Goal: Transaction & Acquisition: Purchase product/service

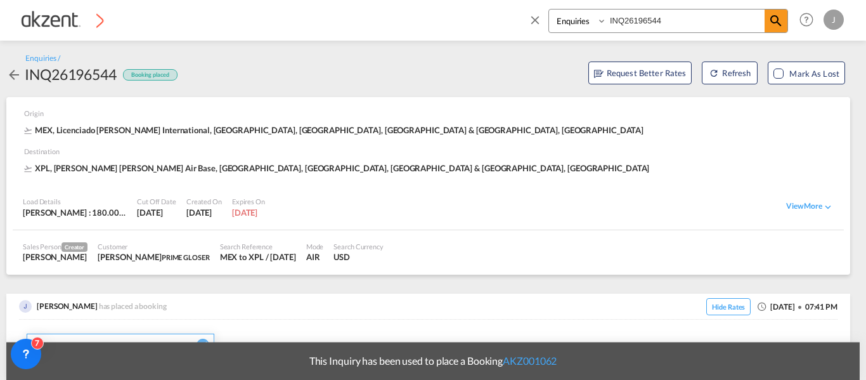
select select "Inquiry"
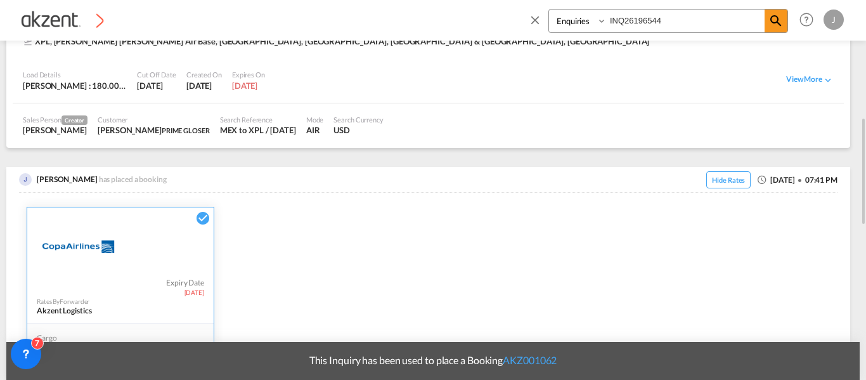
scroll to position [190, 0]
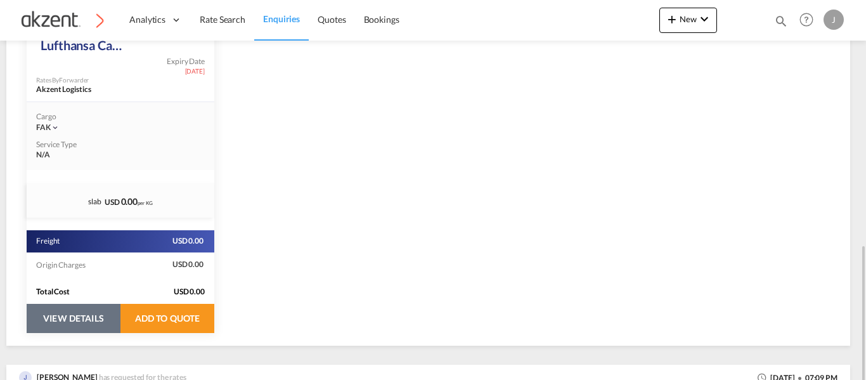
scroll to position [380, 0]
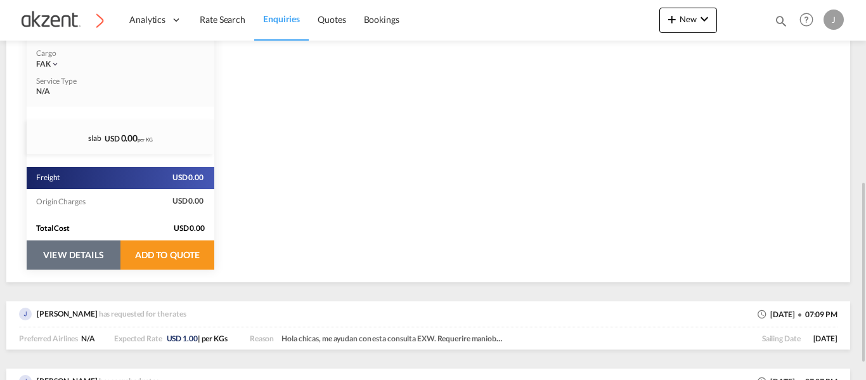
click at [67, 263] on button "VIEW DETAILS" at bounding box center [74, 254] width 94 height 29
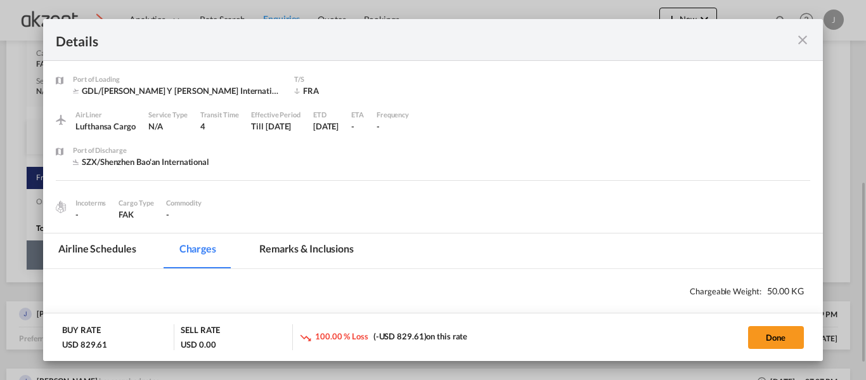
select select "chargeable_weight"
select select "per_shipment"
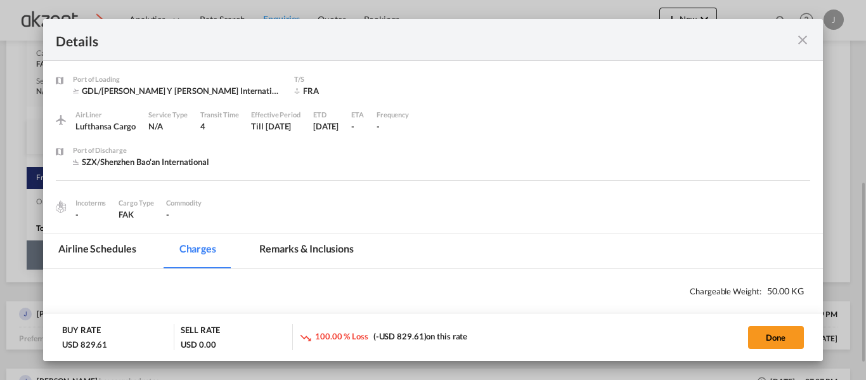
select select "per_awb"
select select "per_shipment"
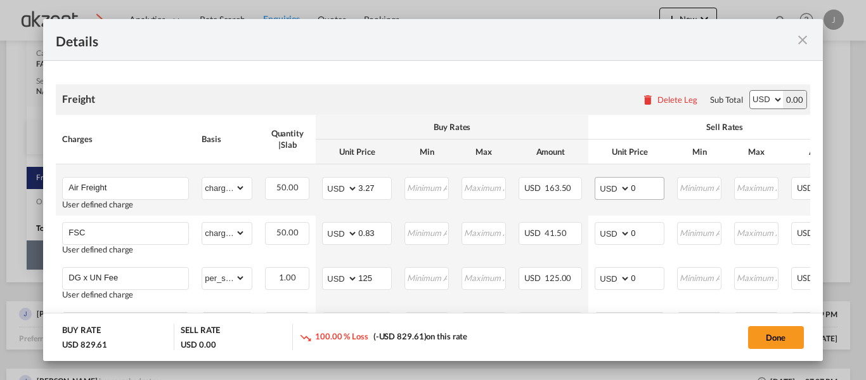
scroll to position [254, 0]
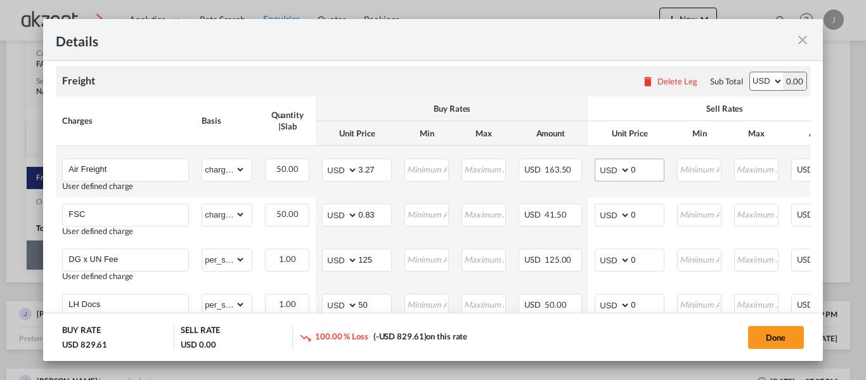
click at [645, 159] on md-input-container "AED AFN ALL AMD ANG AOA ARS AUD AWG AZN BAM BBD BDT BGN BHD BIF BMD BND BOB BRL…" at bounding box center [630, 170] width 70 height 23
click at [645, 172] on input "0" at bounding box center [647, 168] width 33 height 19
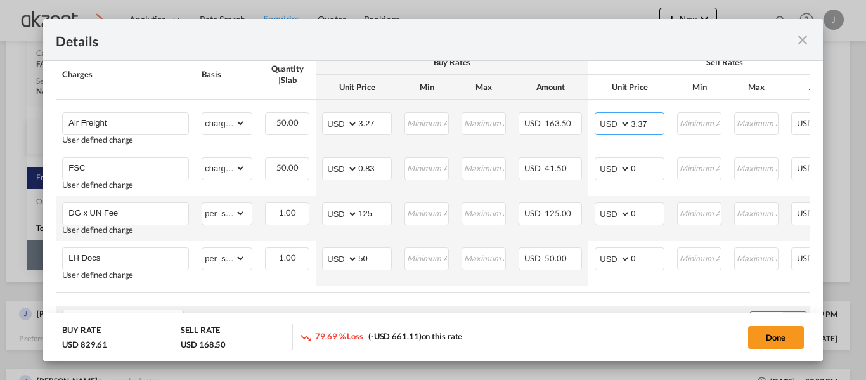
scroll to position [317, 0]
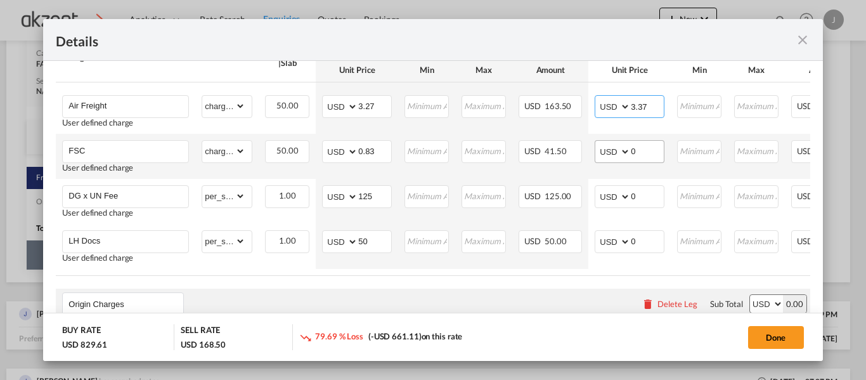
type input "3.37"
click at [653, 146] on input "0" at bounding box center [647, 150] width 33 height 19
click at [625, 276] on div "Charges Basis Quantity | Slab Buy Rates Sell Rates Comments Action Unit Price M…" at bounding box center [433, 154] width 754 height 243
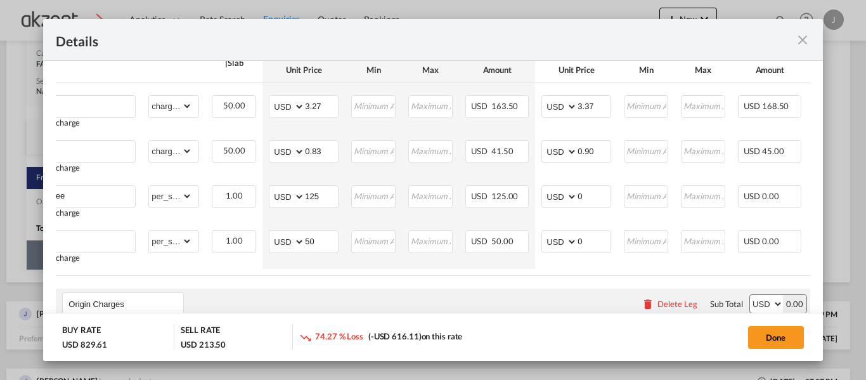
scroll to position [0, 62]
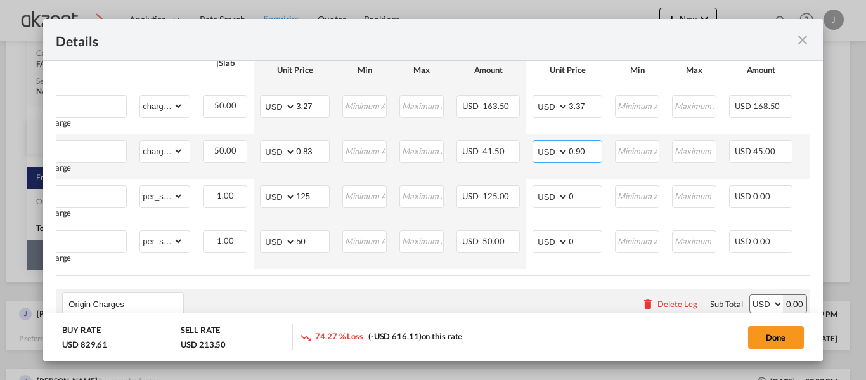
click at [590, 149] on input "0.90" at bounding box center [585, 150] width 33 height 19
type input "0"
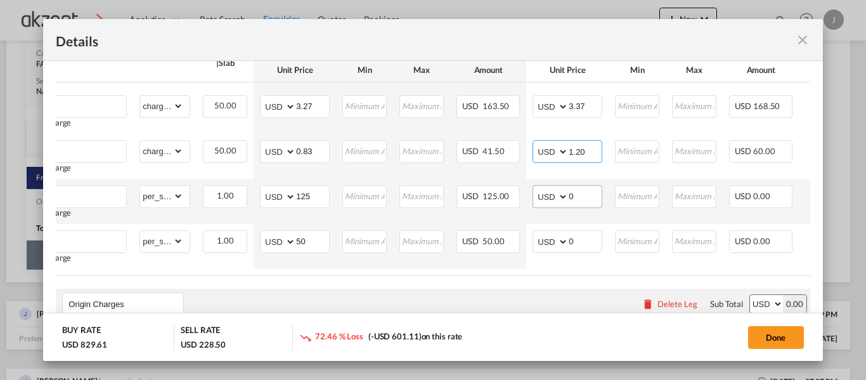
type input "1.20"
click at [585, 198] on input "0" at bounding box center [585, 195] width 33 height 19
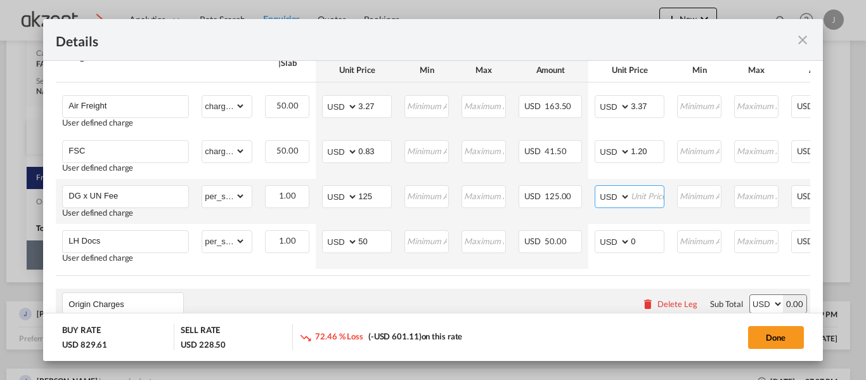
click at [639, 194] on input "Port of Loading ..." at bounding box center [647, 195] width 33 height 19
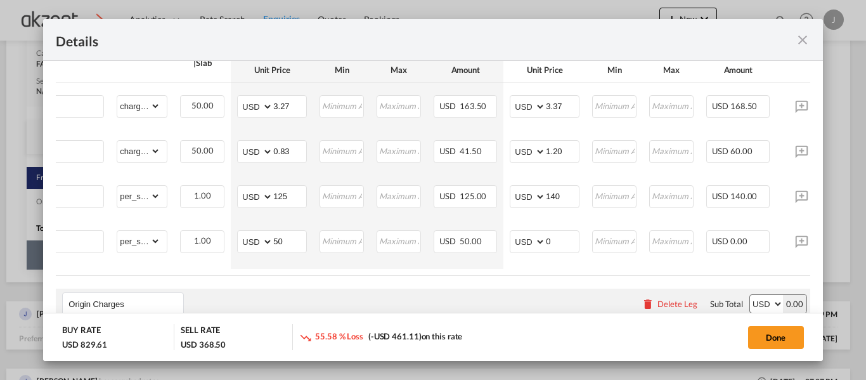
scroll to position [0, 72]
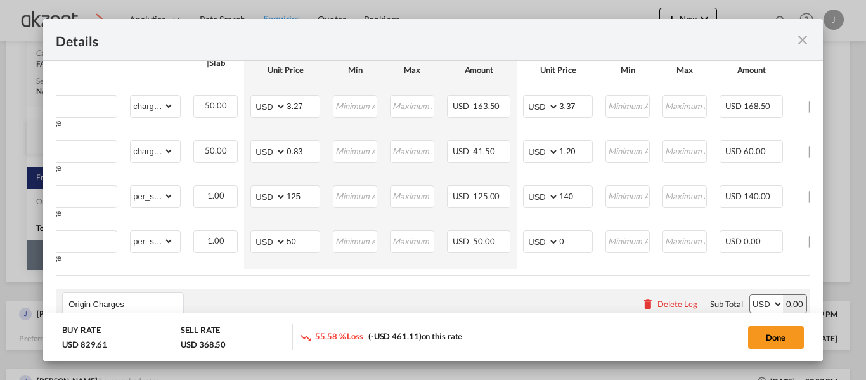
drag, startPoint x: 571, startPoint y: 282, endPoint x: 521, endPoint y: 279, distance: 50.8
click at [521, 279] on air-lcl-rate-modification "Freight Please enter leg name Leg Name Already Exists Delete Leg Sub Total AED …" at bounding box center [433, 271] width 754 height 563
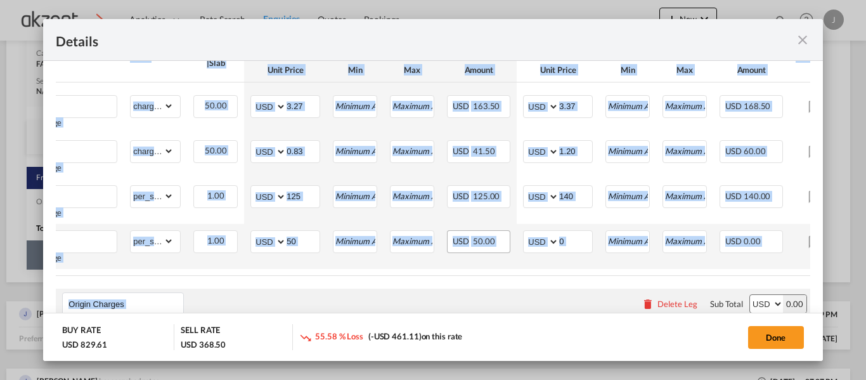
scroll to position [0, 0]
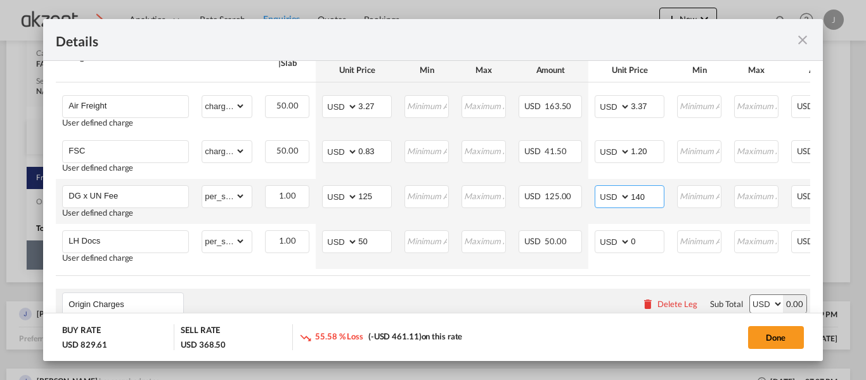
click at [654, 190] on input "140" at bounding box center [647, 195] width 33 height 19
type input "135"
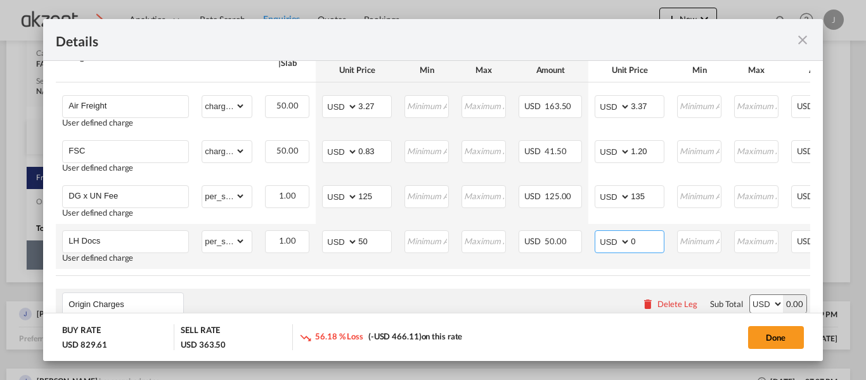
click at [638, 239] on input "0" at bounding box center [647, 240] width 33 height 19
type input "60"
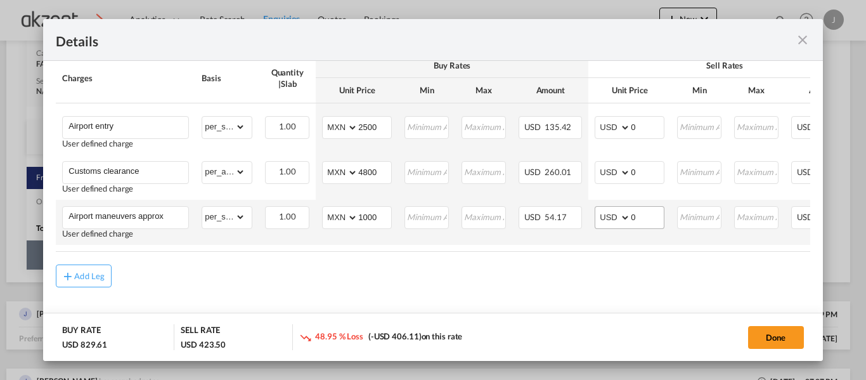
scroll to position [590, 0]
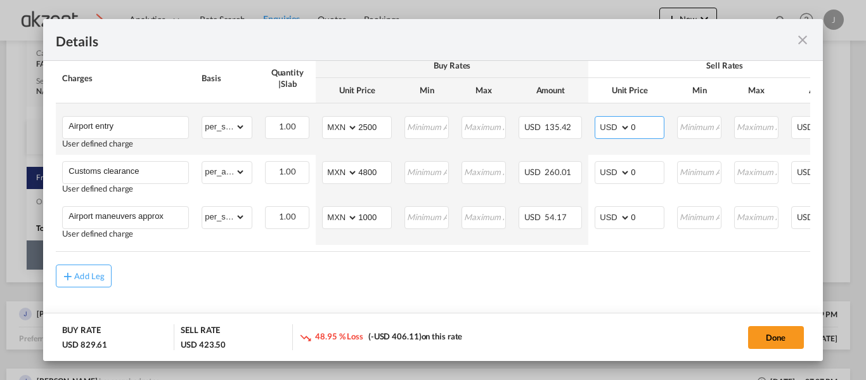
click at [639, 126] on input "0" at bounding box center [647, 126] width 33 height 19
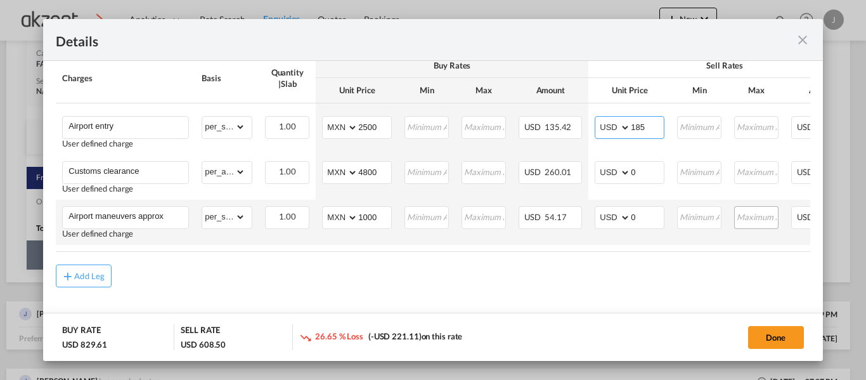
type input "185"
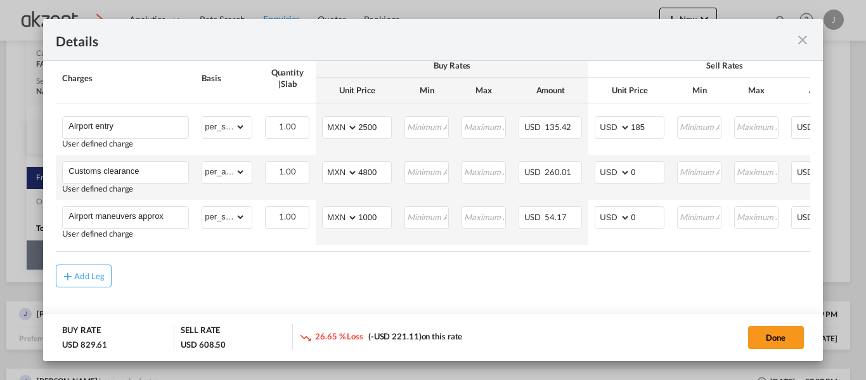
click at [669, 176] on td "AED AFN ALL AMD ANG AOA ARS AUD AWG AZN BAM BBD BDT BGN BHD BIF BMD BND BOB BRL…" at bounding box center [629, 177] width 82 height 45
click at [658, 171] on input "0" at bounding box center [647, 171] width 33 height 19
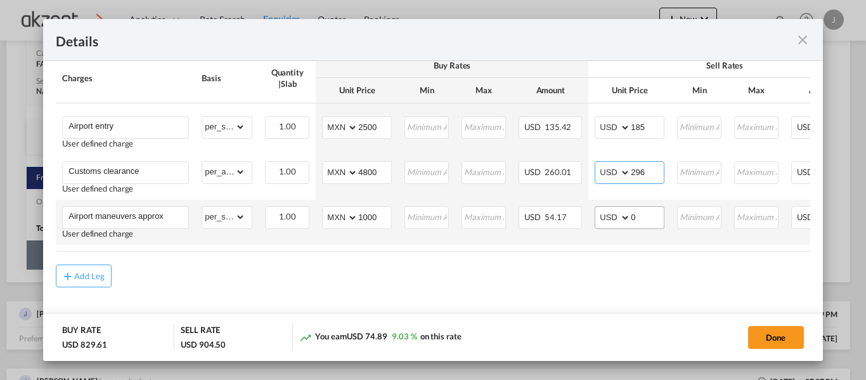
type input "296"
click at [652, 216] on input "0" at bounding box center [647, 216] width 33 height 19
type input "0"
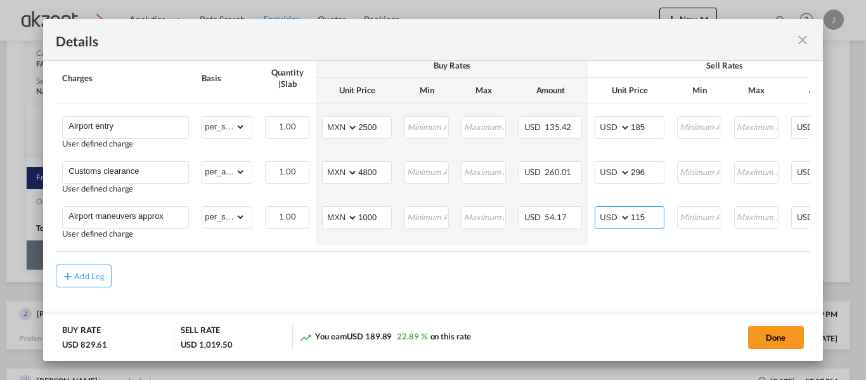
type input "115"
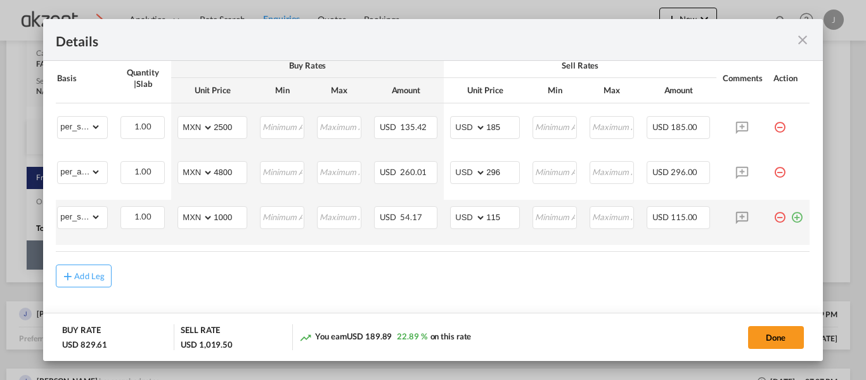
click at [793, 218] on md-icon "icon-plus-circle-outline green-400-fg" at bounding box center [797, 212] width 13 height 13
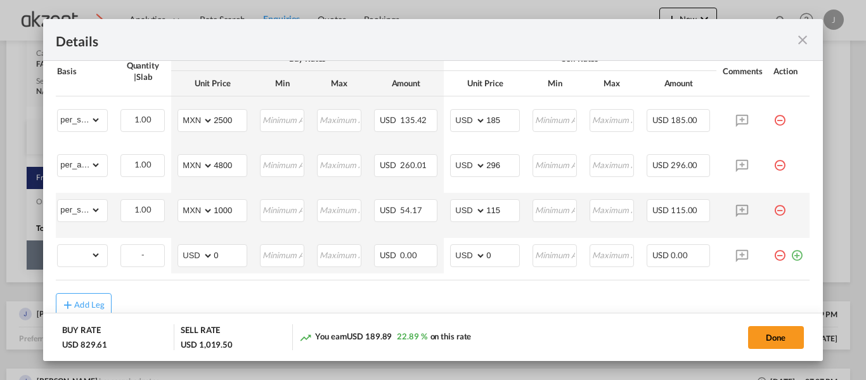
scroll to position [0, 0]
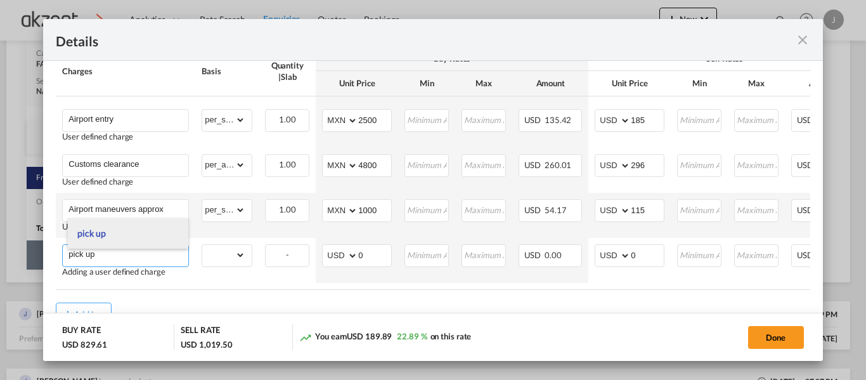
type input "pick up"
click at [106, 230] on li "pick up" at bounding box center [128, 233] width 120 height 30
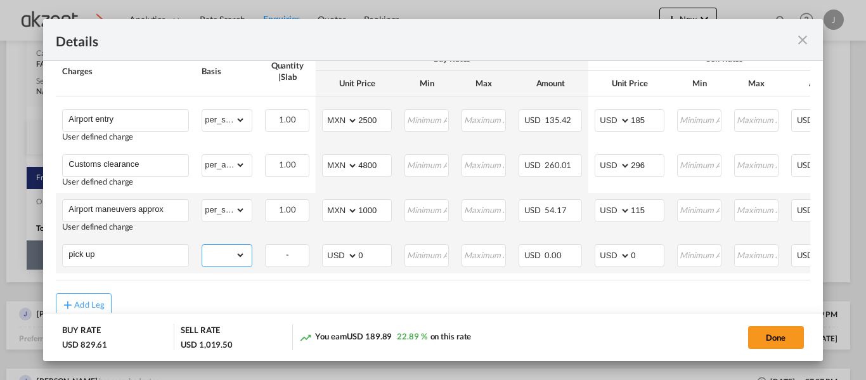
drag, startPoint x: 235, startPoint y: 259, endPoint x: 235, endPoint y: 250, distance: 8.9
click at [235, 259] on select "gross_weight volumetric_weight per_shipment per_bl per_km per_hawb per_kg per_p…" at bounding box center [223, 255] width 43 height 20
select select "per_shipment"
click at [202, 248] on select "gross_weight volumetric_weight per_shipment per_bl per_km per_hawb per_kg per_p…" at bounding box center [223, 255] width 43 height 20
click at [341, 257] on select "AED AFN ALL AMD ANG AOA ARS AUD AWG AZN BAM BBD BDT BGN BHD BIF BMD BND BOB BRL…" at bounding box center [341, 256] width 33 height 18
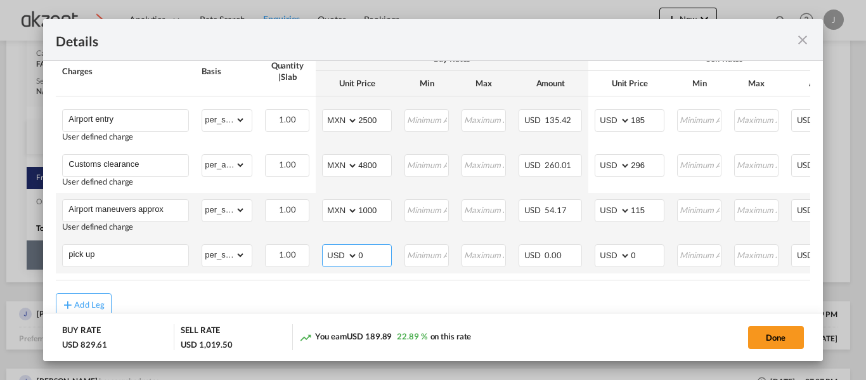
select select "string:MXN"
click at [325, 250] on select "AED AFN ALL AMD ANG AOA ARS AUD AWG AZN BAM BBD BDT BGN BHD BIF BMD BND BOB BRL…" at bounding box center [341, 256] width 33 height 18
click at [378, 257] on input "0" at bounding box center [374, 254] width 33 height 19
type input "6000"
click at [647, 262] on input "0" at bounding box center [647, 254] width 33 height 19
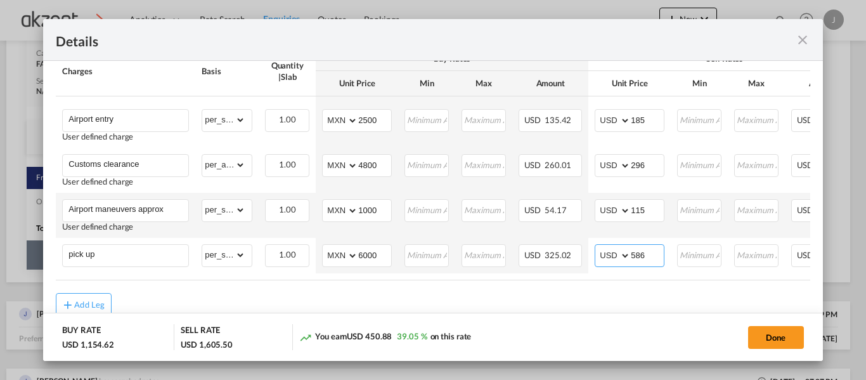
type input "586"
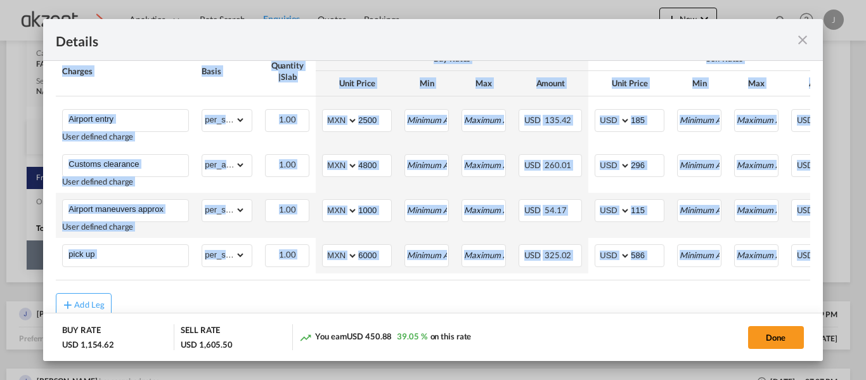
drag, startPoint x: 661, startPoint y: 287, endPoint x: 838, endPoint y: 289, distance: 176.9
click at [838, 289] on div "Details Port of Loading GDL/Don Miguel Hidalgo Y Costilla International T/S FRA…" at bounding box center [433, 190] width 866 height 380
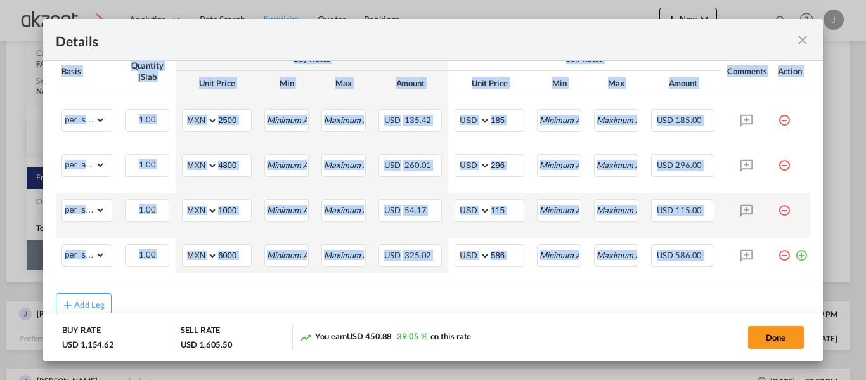
scroll to position [0, 153]
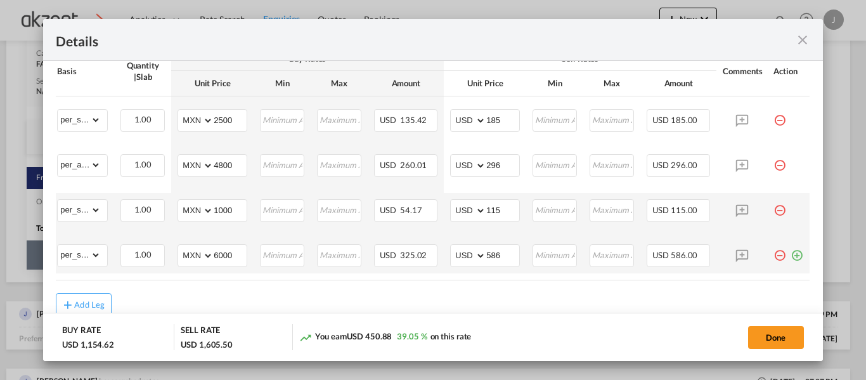
click at [791, 257] on md-icon "icon-plus-circle-outline green-400-fg" at bounding box center [797, 250] width 13 height 13
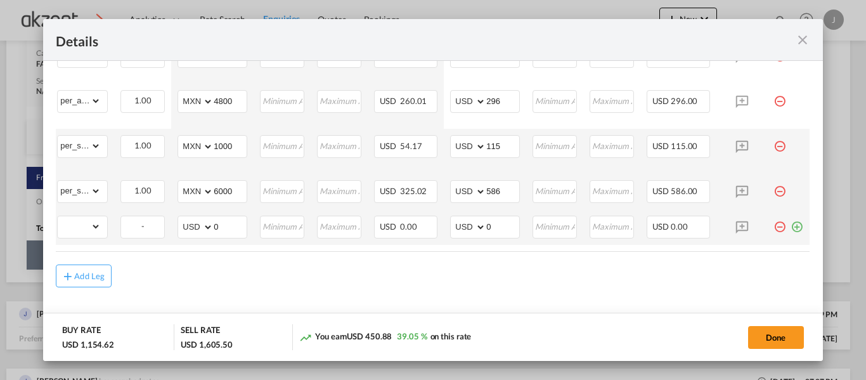
click at [791, 223] on md-icon "icon-plus-circle-outline green-400-fg" at bounding box center [797, 222] width 13 height 13
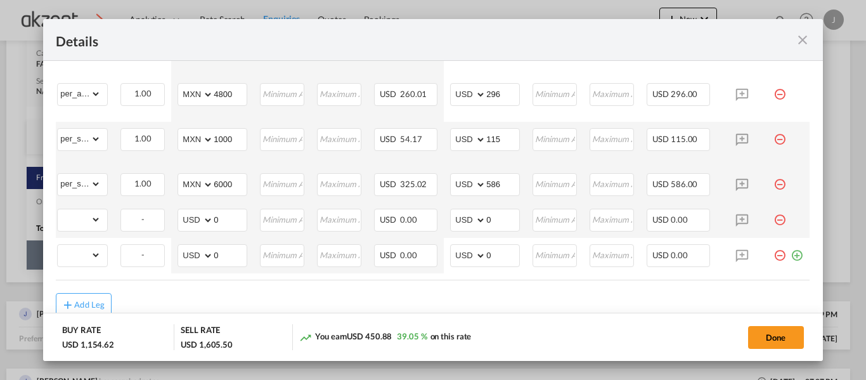
scroll to position [0, 0]
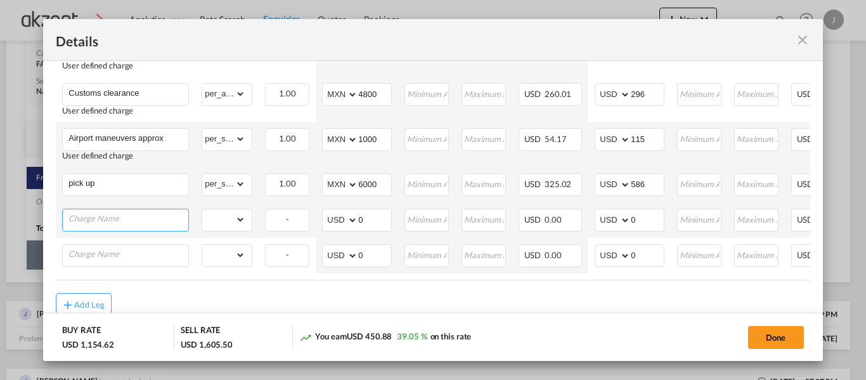
click at [116, 227] on input "Charge Name" at bounding box center [128, 218] width 120 height 19
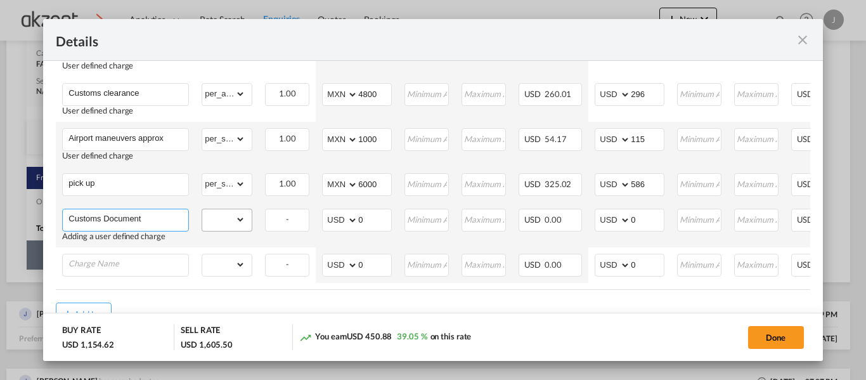
type input "Customs Document"
click at [231, 224] on select "gross_weight volumetric_weight per_shipment per_bl per_km per_hawb per_kg per_p…" at bounding box center [223, 219] width 43 height 20
select select "per_shipment"
click at [202, 212] on select "gross_weight volumetric_weight per_shipment per_bl per_km per_hawb per_kg per_p…" at bounding box center [223, 219] width 43 height 20
click at [638, 222] on input "0" at bounding box center [647, 218] width 33 height 19
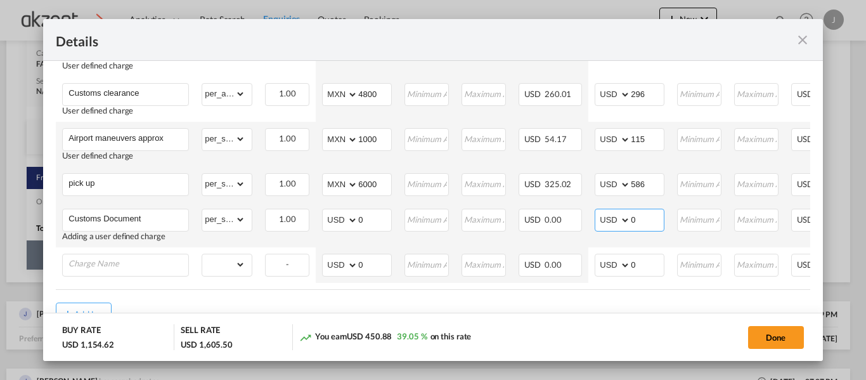
click at [640, 222] on input "0" at bounding box center [647, 218] width 33 height 19
type input "50"
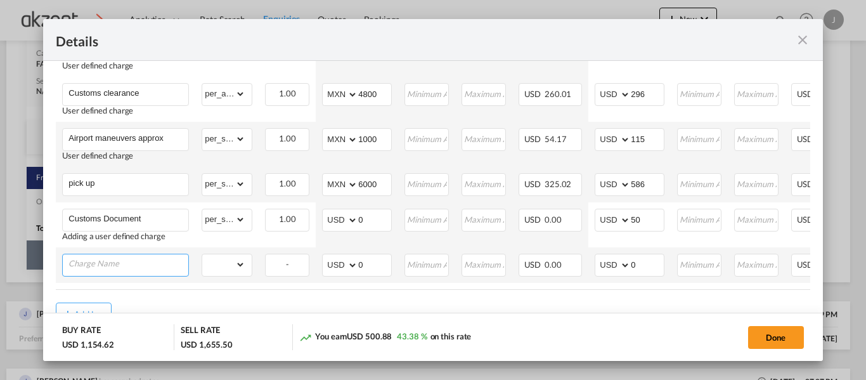
click at [142, 273] on input "Charge Name" at bounding box center [128, 263] width 120 height 19
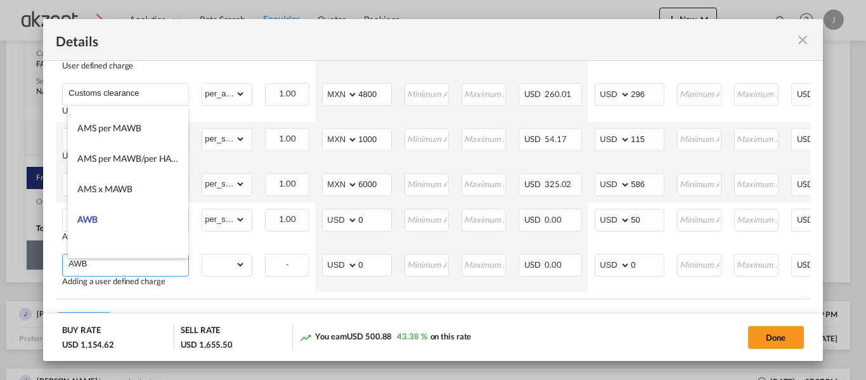
scroll to position [254, 0]
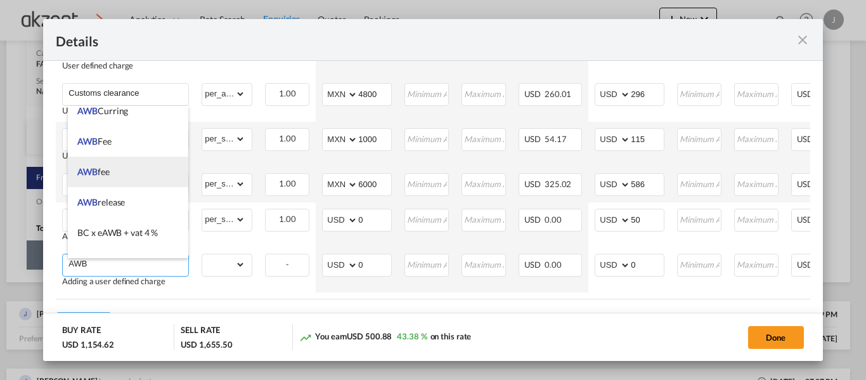
click at [119, 171] on li "AWB fee" at bounding box center [128, 172] width 120 height 30
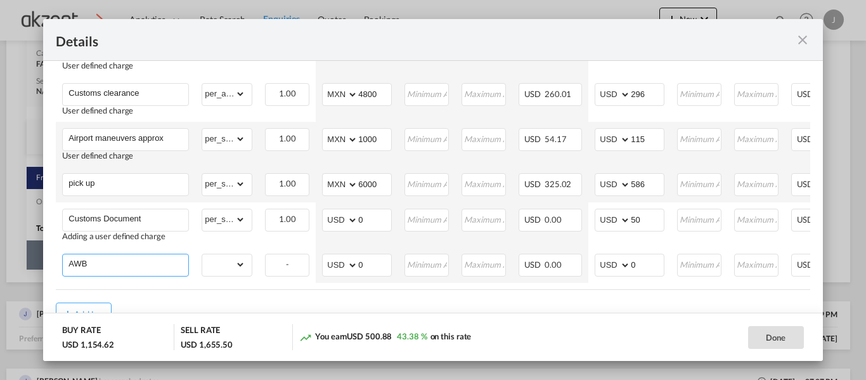
type input "AWB fee"
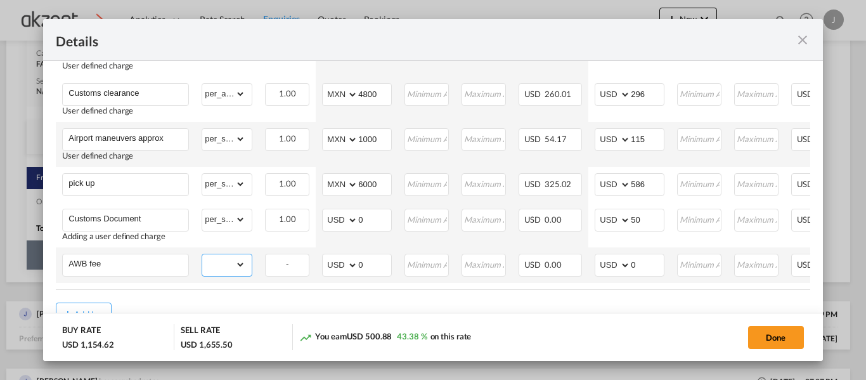
click at [237, 268] on select "gross_weight volumetric_weight per_shipment per_bl per_km per_hawb per_kg per_p…" at bounding box center [223, 264] width 43 height 20
select select "per_shipment"
click at [202, 257] on select "gross_weight volumetric_weight per_shipment per_bl per_km per_hawb per_kg per_p…" at bounding box center [223, 264] width 43 height 20
click at [642, 268] on input "0" at bounding box center [647, 263] width 33 height 19
type input "50"
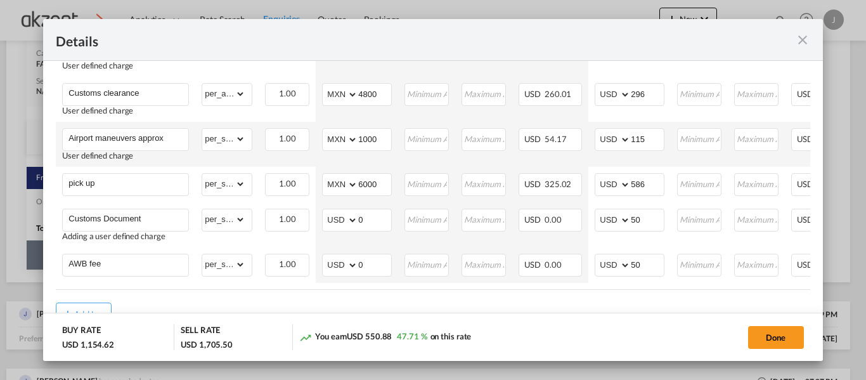
drag, startPoint x: 649, startPoint y: 297, endPoint x: 775, endPoint y: 293, distance: 126.3
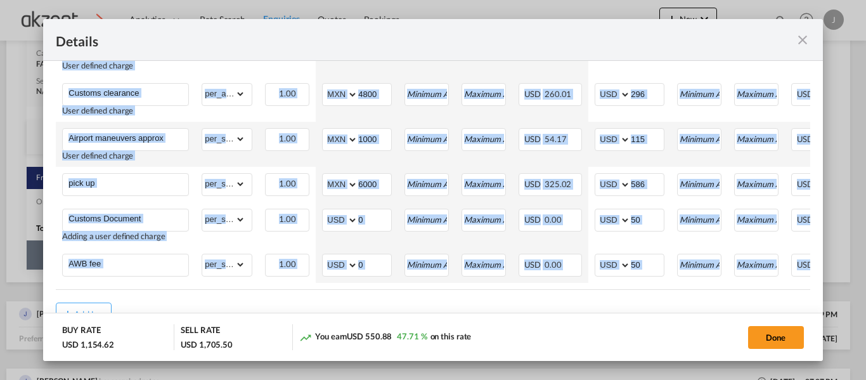
scroll to position [0, 143]
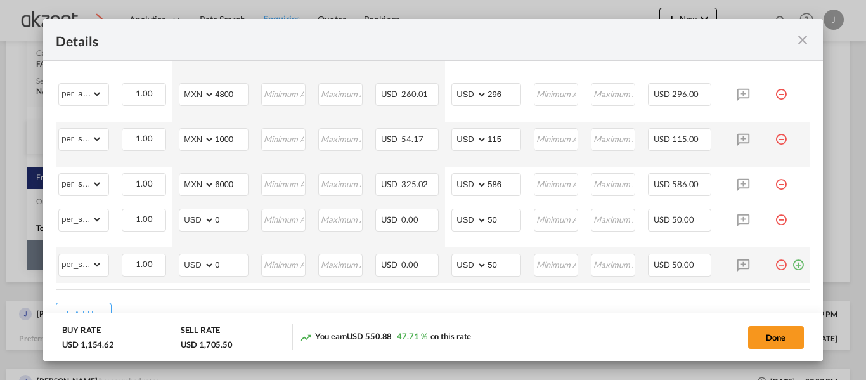
click at [796, 266] on md-icon "icon-plus-circle-outline green-400-fg" at bounding box center [798, 260] width 13 height 13
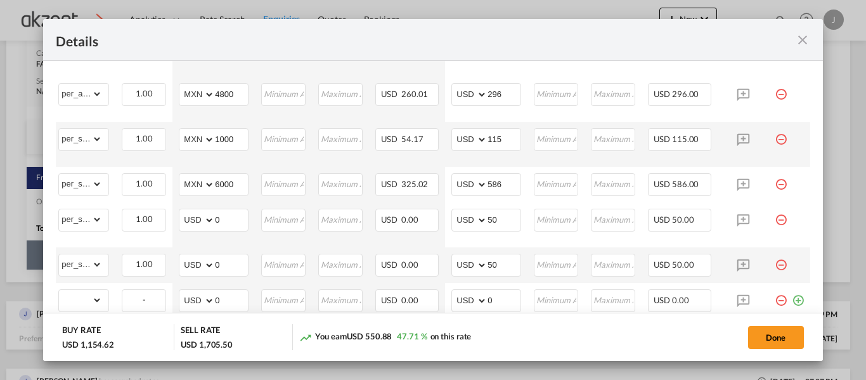
scroll to position [0, 0]
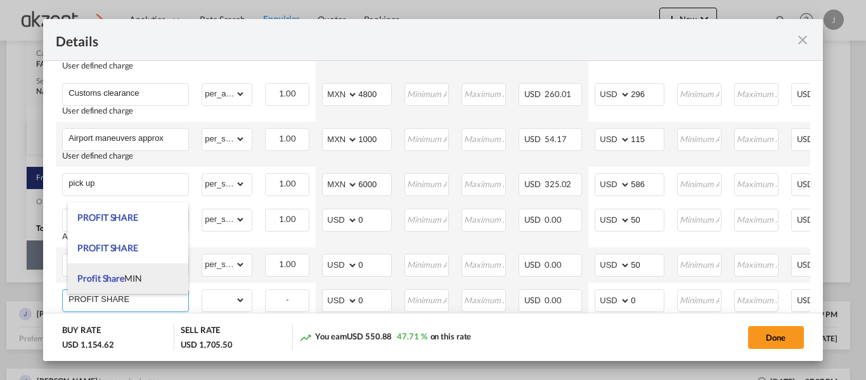
click at [124, 271] on li "Profit Share MIN" at bounding box center [128, 278] width 120 height 30
type input "Profit Share MIN"
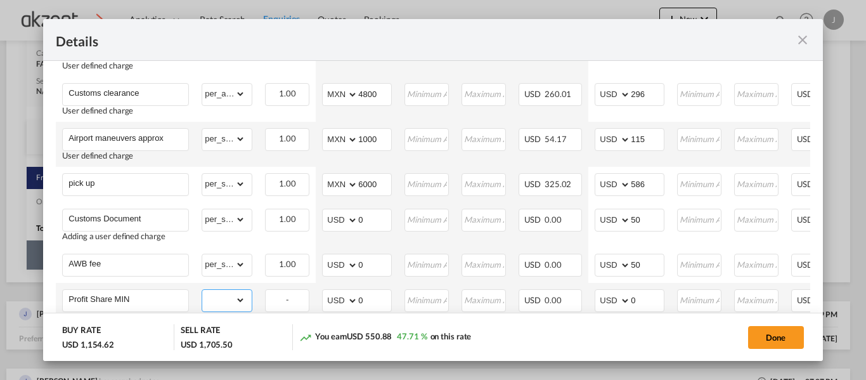
drag, startPoint x: 239, startPoint y: 305, endPoint x: 241, endPoint y: 295, distance: 10.3
click at [239, 305] on select "gross_weight volumetric_weight per_shipment per_bl per_km per_hawb per_kg per_p…" at bounding box center [223, 300] width 43 height 20
select select "per_shipment"
click at [202, 293] on select "gross_weight volumetric_weight per_shipment per_bl per_km per_hawb per_kg per_p…" at bounding box center [223, 300] width 43 height 20
click at [638, 300] on input "0" at bounding box center [647, 299] width 33 height 19
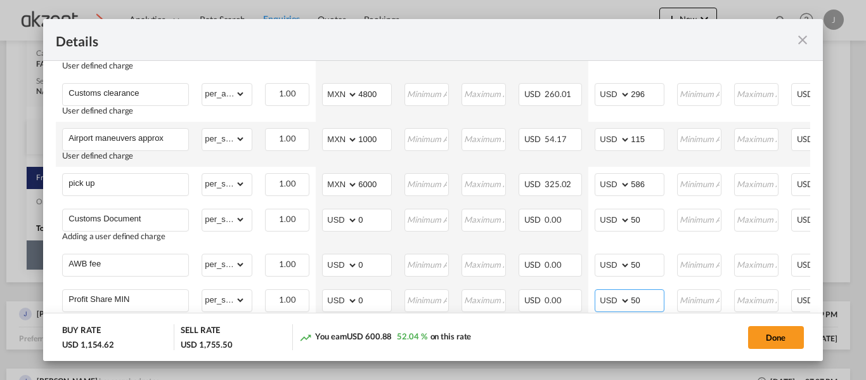
type input "50"
click at [618, 349] on div "Done" at bounding box center [683, 337] width 256 height 26
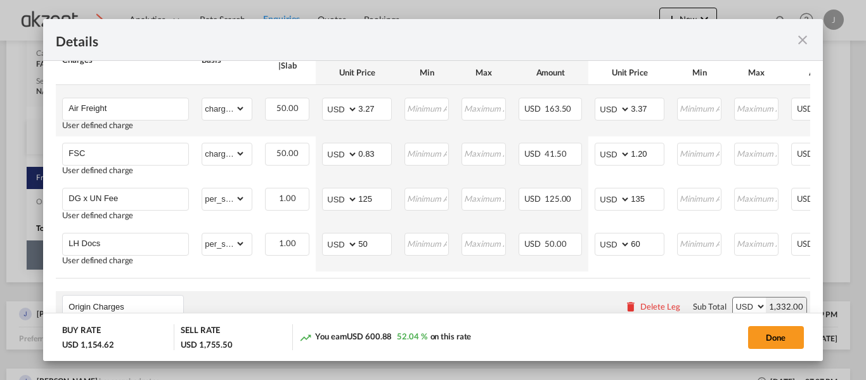
scroll to position [297, 0]
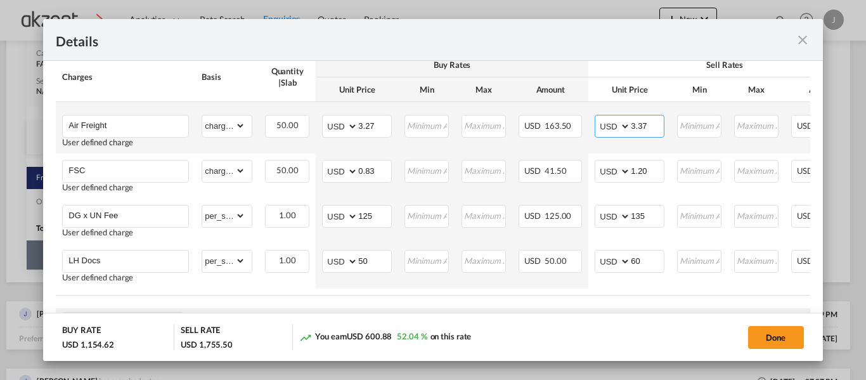
click at [655, 127] on input "3.37" at bounding box center [647, 124] width 33 height 19
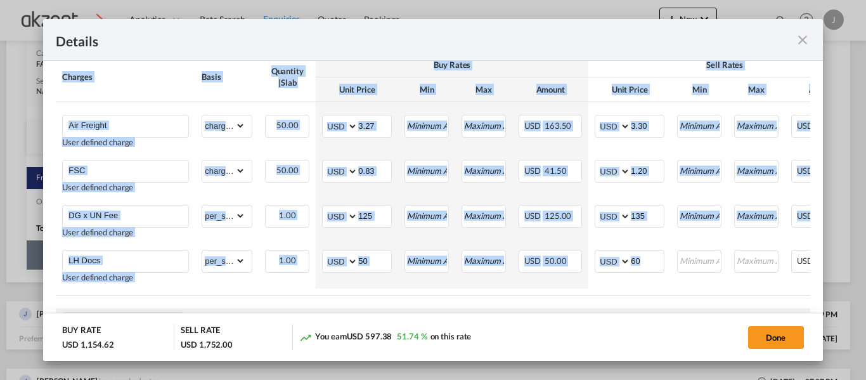
drag, startPoint x: 637, startPoint y: 295, endPoint x: 727, endPoint y: 297, distance: 90.1
click at [727, 295] on div "Charges Basis Quantity | Slab Buy Rates Sell Rates Comments Action Unit Price M…" at bounding box center [433, 174] width 754 height 243
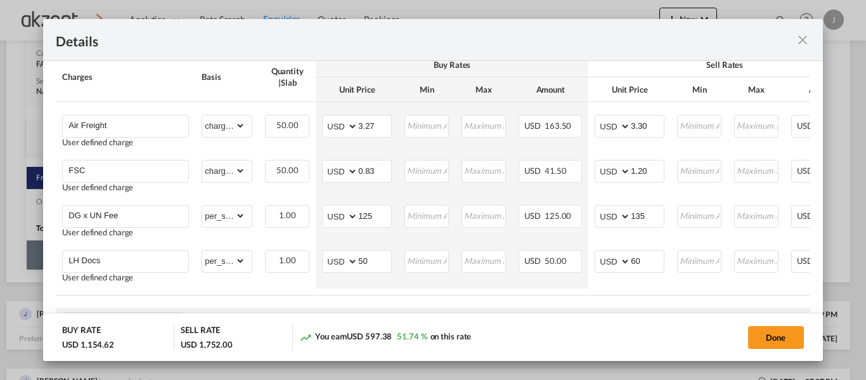
click at [666, 301] on air-lcl-rate-modification "Freight Please enter leg name Leg Name Already Exists Delete Leg Sub Total AED …" at bounding box center [433, 367] width 754 height 715
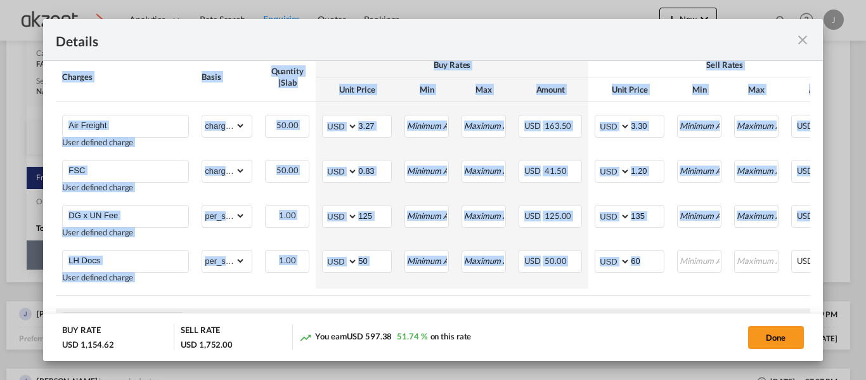
drag, startPoint x: 665, startPoint y: 295, endPoint x: 710, endPoint y: 299, distance: 45.2
click at [720, 295] on div "Charges Basis Quantity | Slab Buy Rates Sell Rates Comments Action Unit Price M…" at bounding box center [433, 174] width 754 height 243
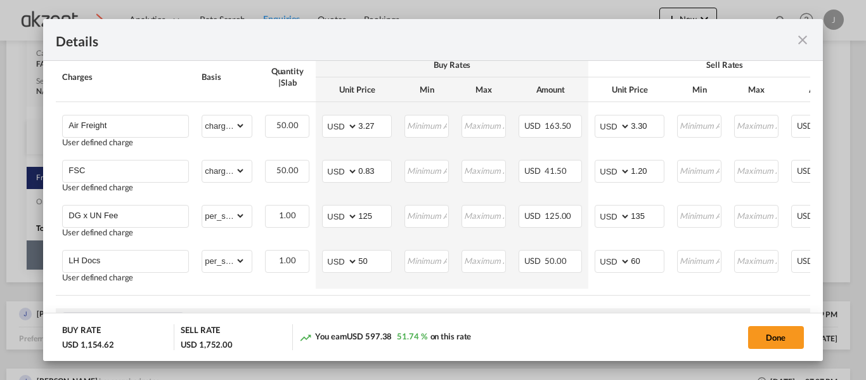
click at [681, 303] on air-lcl-rate-modification "Freight Please enter leg name Leg Name Already Exists Delete Leg Sub Total AED …" at bounding box center [433, 367] width 754 height 715
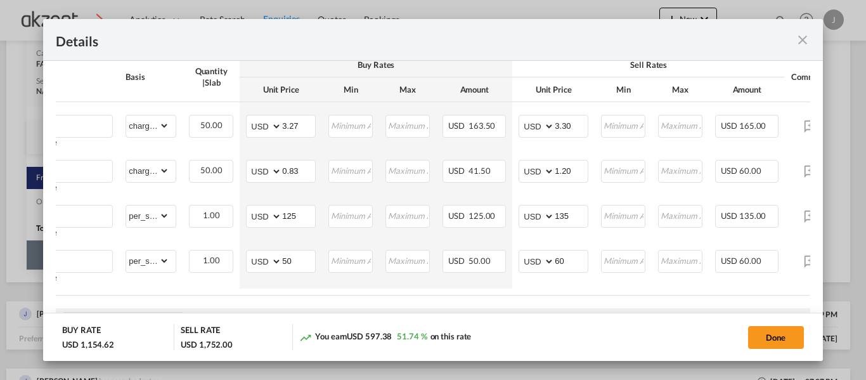
scroll to position [0, 77]
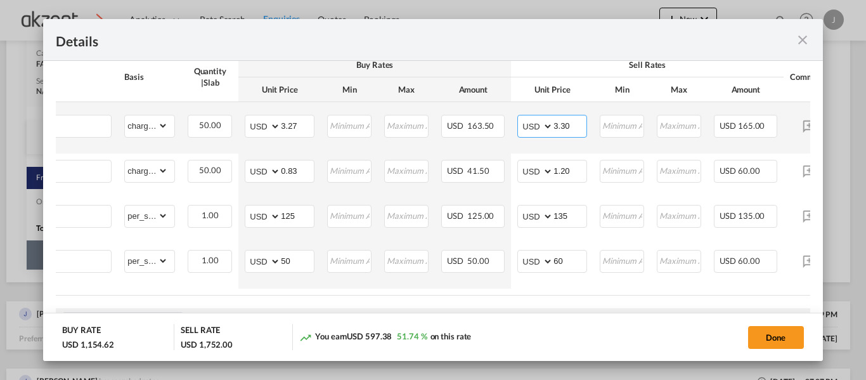
click at [579, 126] on input "3.30" at bounding box center [570, 124] width 33 height 19
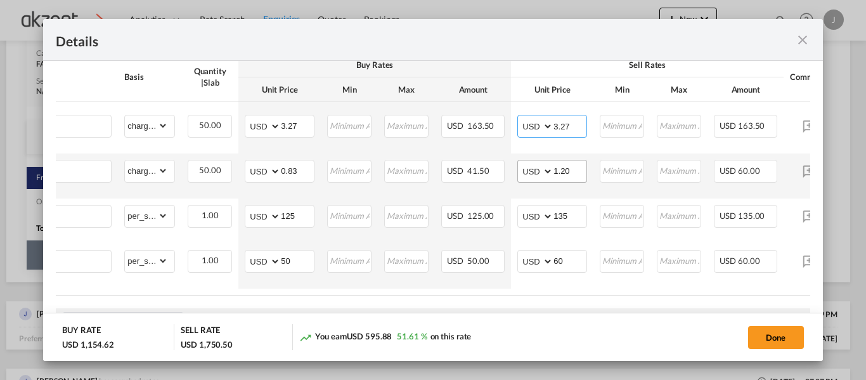
type input "3.27"
click at [576, 168] on input "1.20" at bounding box center [570, 169] width 33 height 19
type input "1.10"
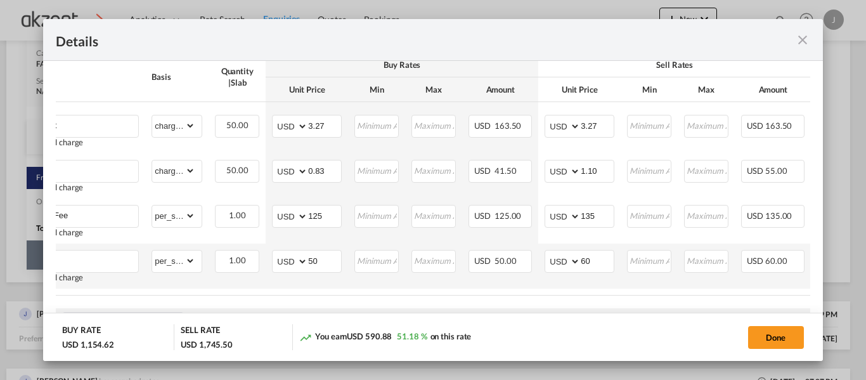
scroll to position [0, 52]
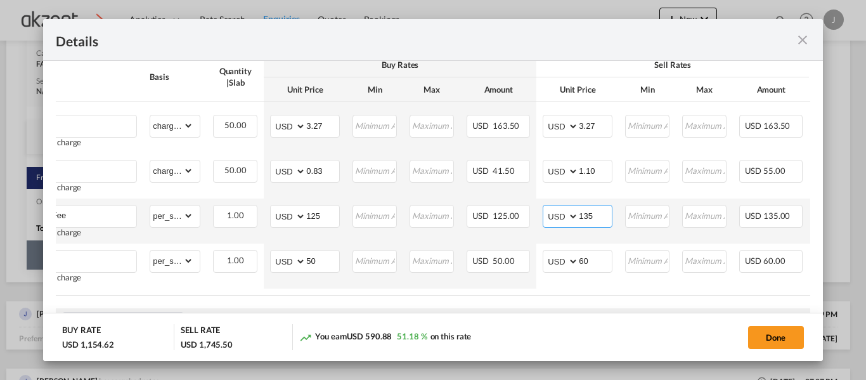
click at [606, 216] on input "135" at bounding box center [595, 214] width 33 height 19
type input "130"
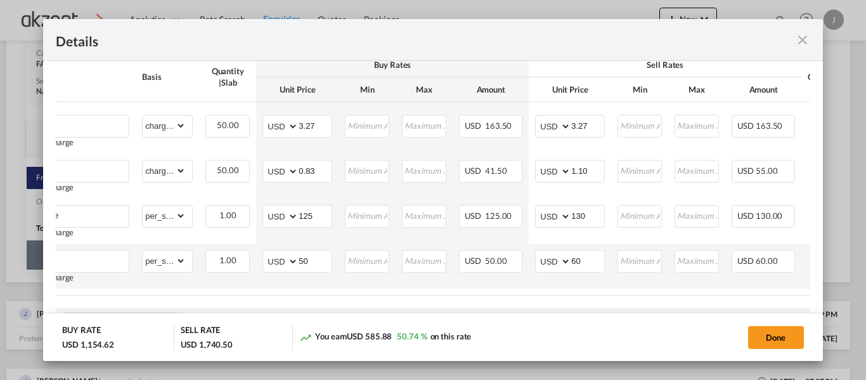
scroll to position [0, 78]
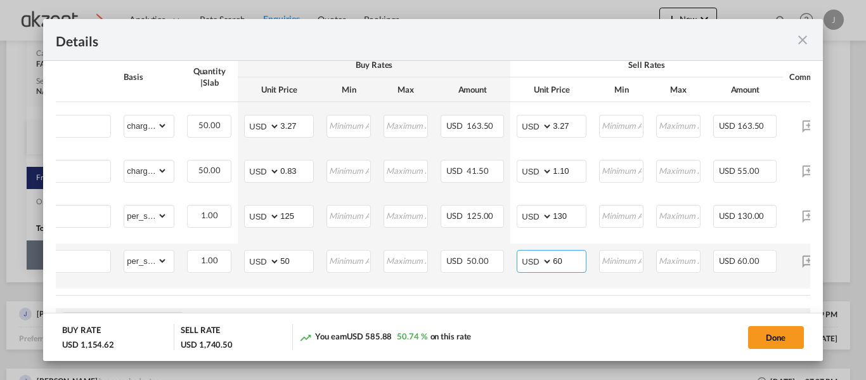
click at [573, 262] on input "60" at bounding box center [569, 259] width 33 height 19
type input "6"
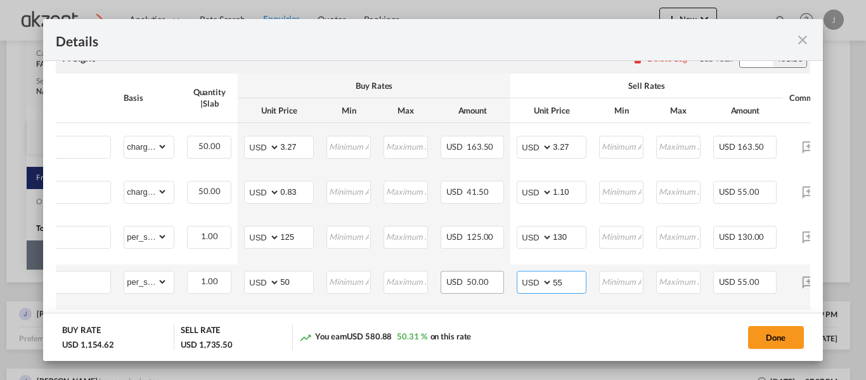
scroll to position [297, 0]
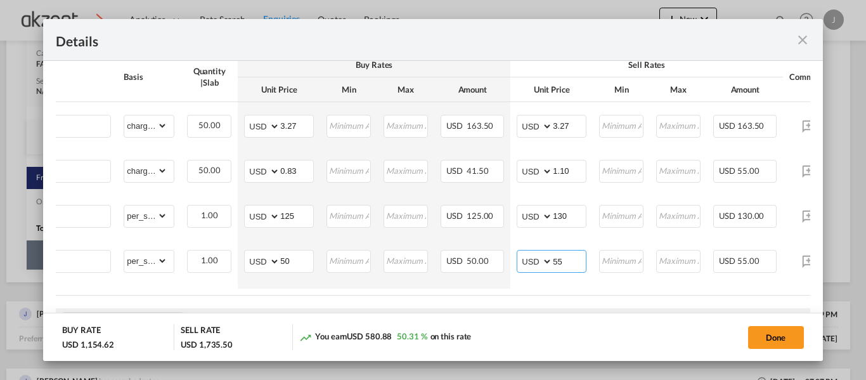
type input "55"
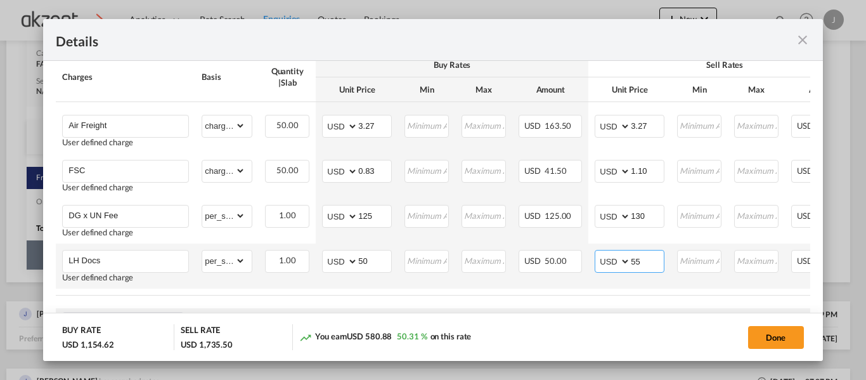
click at [663, 261] on input "55" at bounding box center [647, 259] width 33 height 19
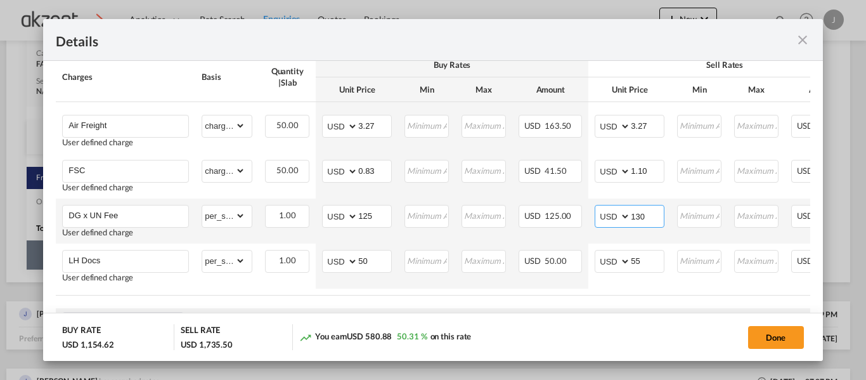
click at [651, 217] on input "130" at bounding box center [647, 214] width 33 height 19
type input "128"
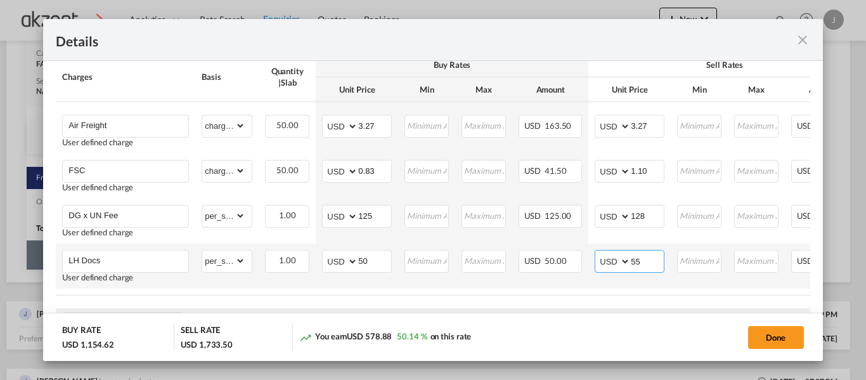
click at [648, 262] on input "55" at bounding box center [647, 259] width 33 height 19
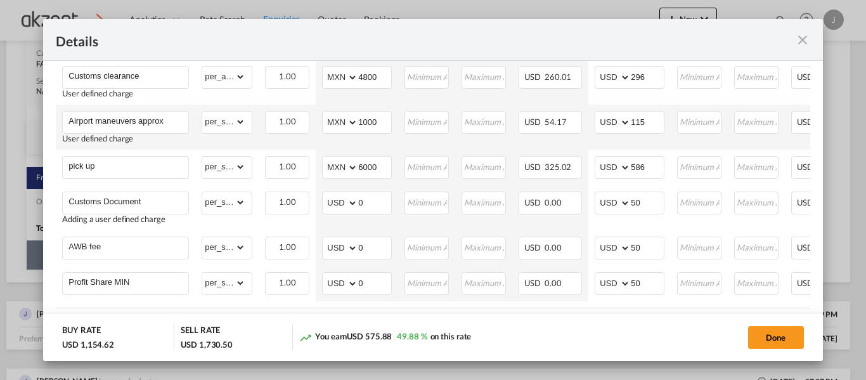
scroll to position [614, 0]
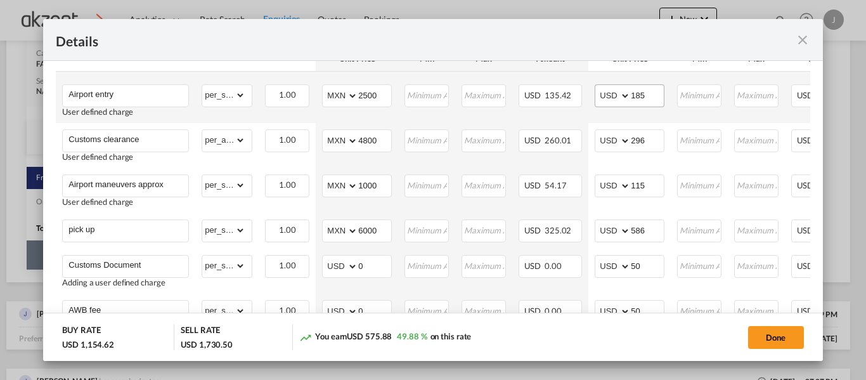
type input "52"
click at [647, 100] on input "185" at bounding box center [647, 94] width 33 height 19
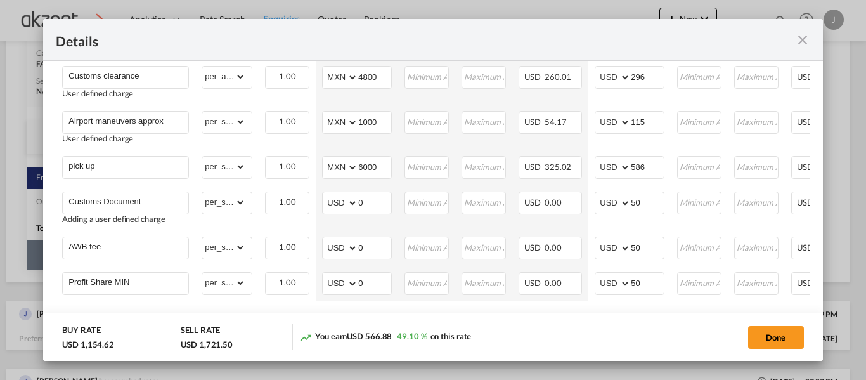
scroll to position [741, 0]
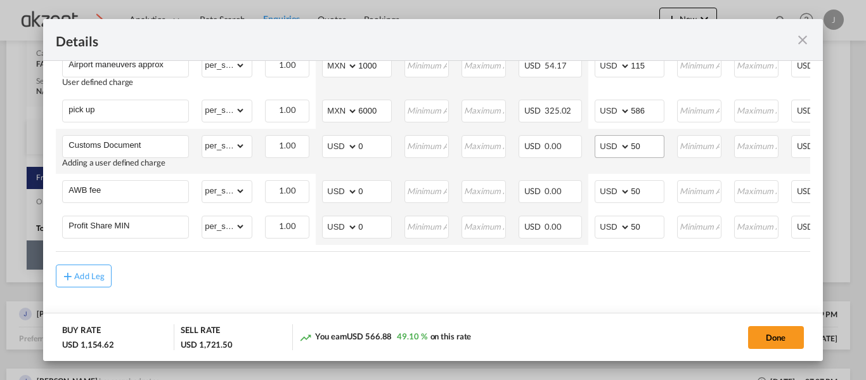
type input "176"
click at [642, 143] on input "50" at bounding box center [647, 145] width 33 height 19
type input "5"
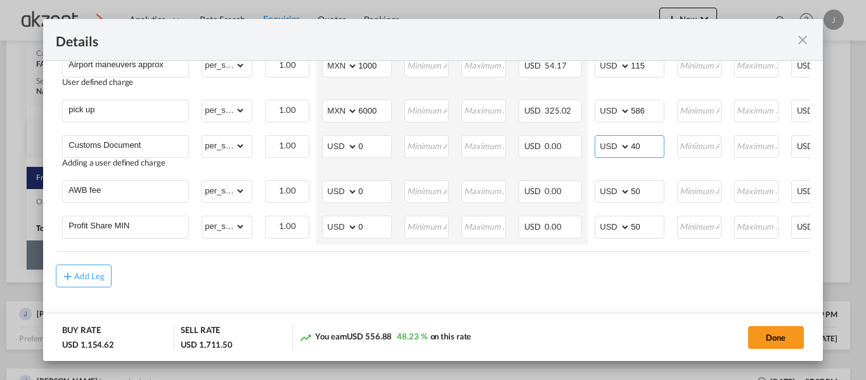
type input "40"
click at [650, 110] on input "586" at bounding box center [647, 109] width 33 height 19
type input "575"
click at [774, 340] on button "Done" at bounding box center [776, 337] width 56 height 23
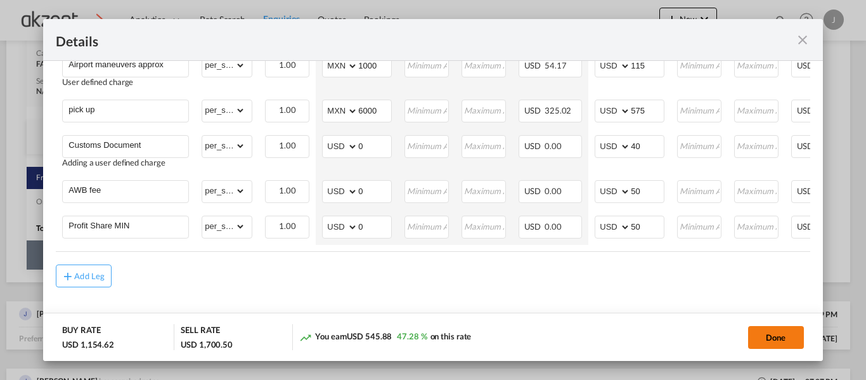
type input "1.1"
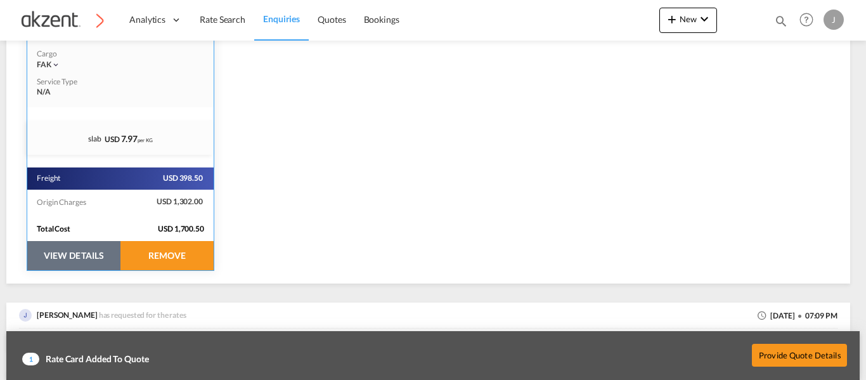
scroll to position [381, 0]
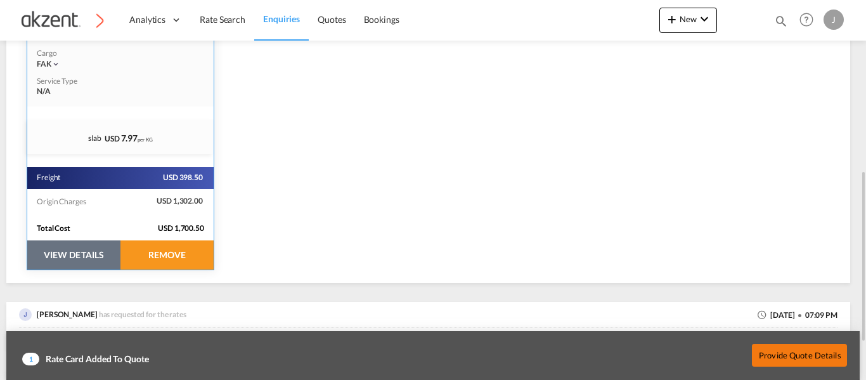
click at [787, 347] on button "Provide Quote Details" at bounding box center [799, 354] width 95 height 23
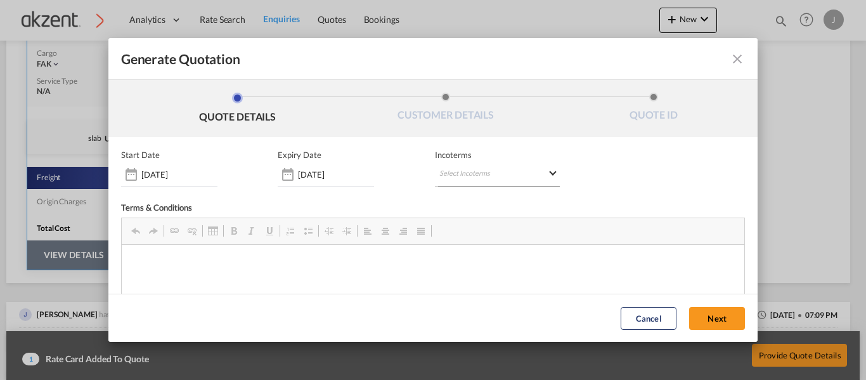
click at [541, 170] on md-select "Select Incoterms" at bounding box center [497, 175] width 125 height 23
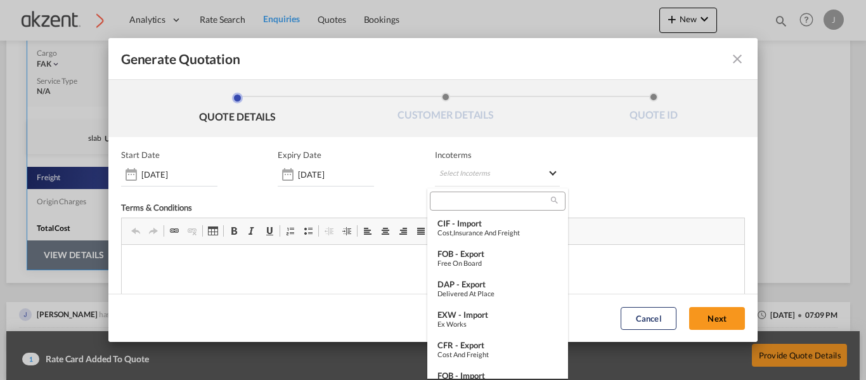
click at [462, 207] on div at bounding box center [497, 200] width 135 height 19
click at [458, 201] on input "search" at bounding box center [492, 200] width 117 height 11
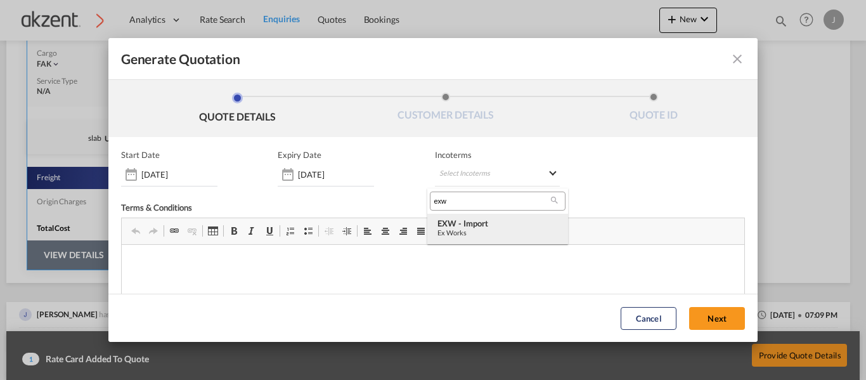
type input "exw"
click at [522, 224] on div "EXW - import" at bounding box center [497, 223] width 120 height 10
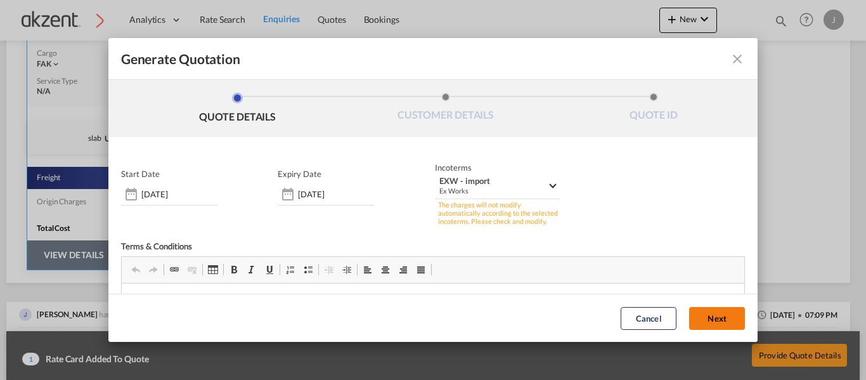
click at [708, 314] on button "Next" at bounding box center [717, 318] width 56 height 23
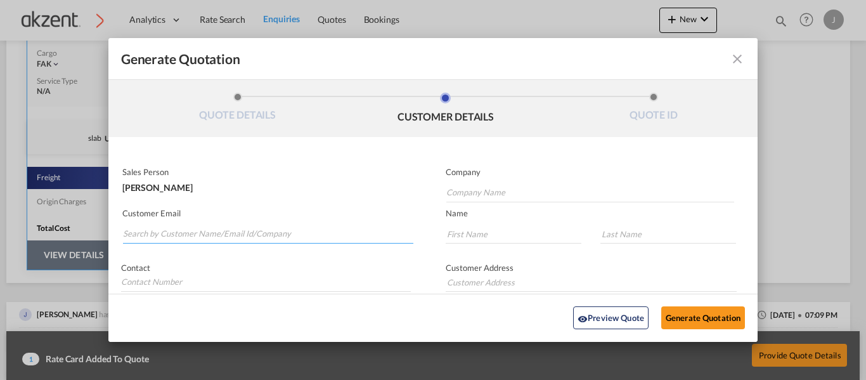
click at [228, 226] on input "Search by Customer Name/Email Id/Company" at bounding box center [268, 233] width 290 height 19
paste input "boshan.cong@sccbj.com"
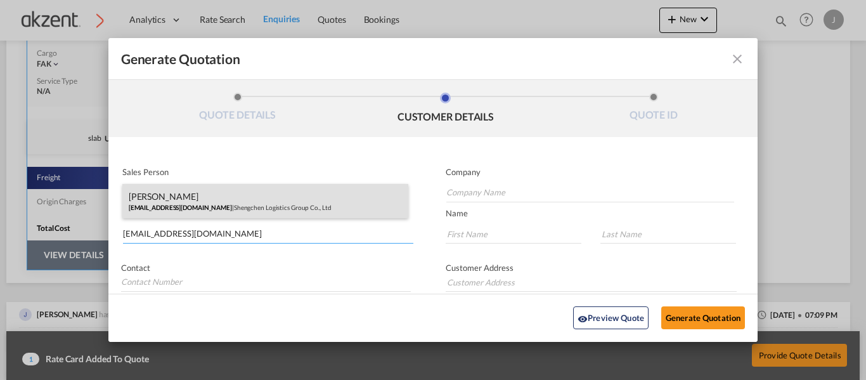
type input "boshan.cong@sccbj.com"
click at [256, 201] on div "BO SHAN boshan.cong@sccbj.com | Shengchen Logistics Group Co., Ltd" at bounding box center [265, 201] width 287 height 34
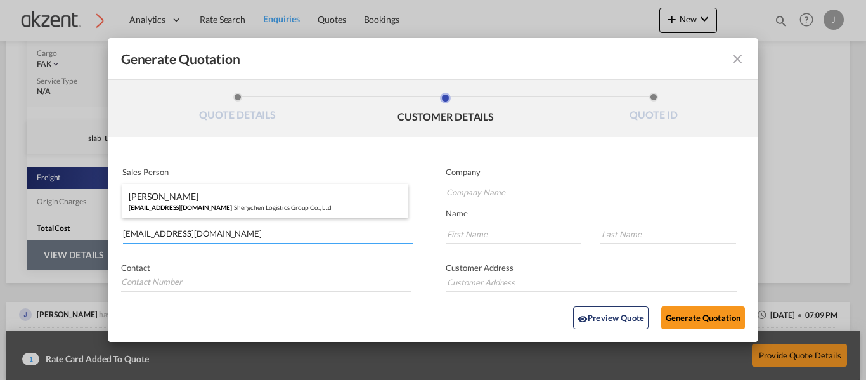
type input "Shengchen Logistics Group Co., Ltd"
type input "BO"
type input "SHAN"
type input "0086-15566701165"
type input "Building 68 ,Courtyard 12 Zhuyuan Road（Beijing Tianzhu Comprehensive Bonded Zon…"
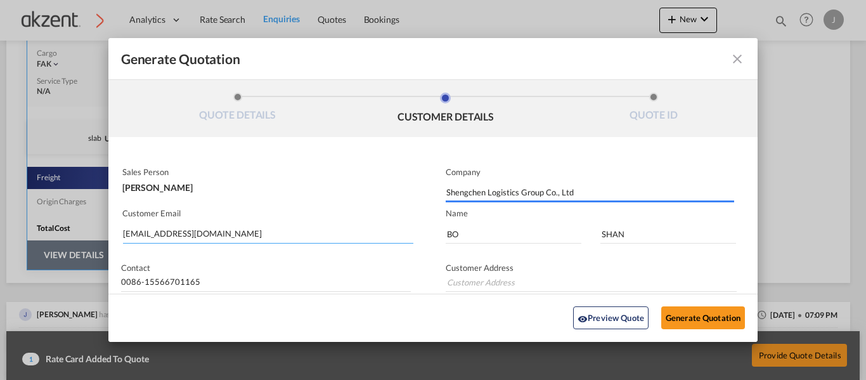
type input "Building 68 ,Courtyard 12 Zhuyuan Road（Beijing Tianzhu Comprehensive Bonded Zon…"
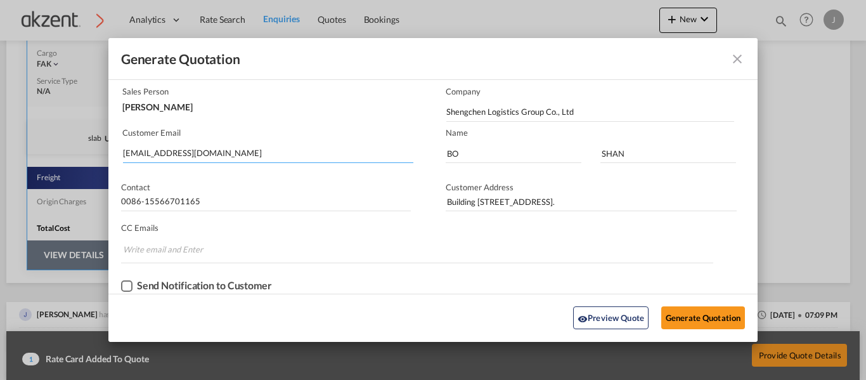
scroll to position [82, 0]
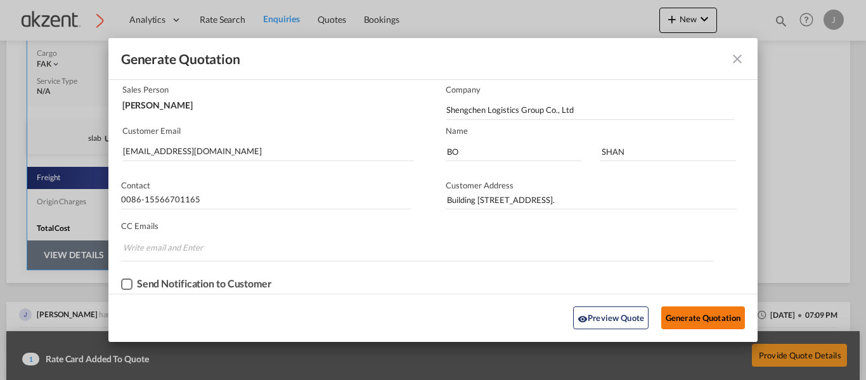
click at [704, 314] on button "Generate Quotation" at bounding box center [703, 317] width 84 height 23
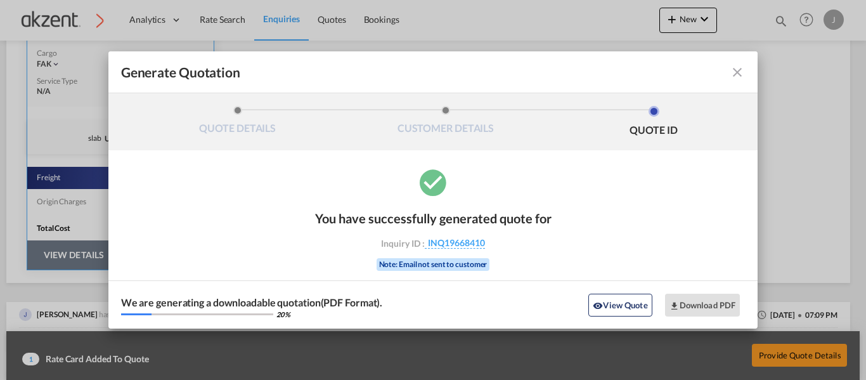
scroll to position [0, 0]
click at [744, 70] on md-icon "icon-close fg-AAA8AD cursor m-0" at bounding box center [737, 72] width 15 height 15
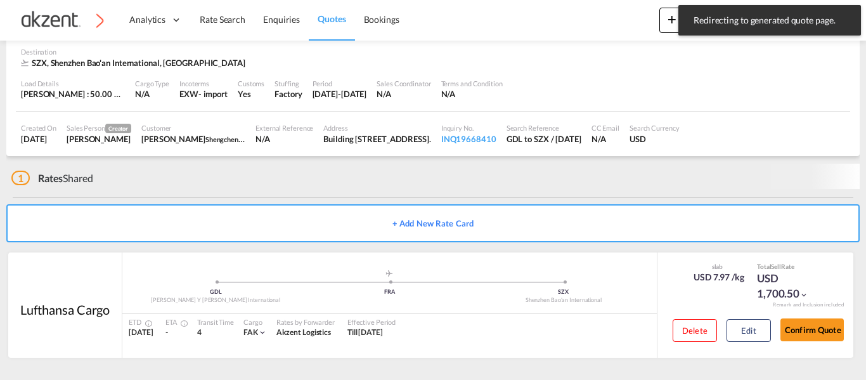
scroll to position [82, 0]
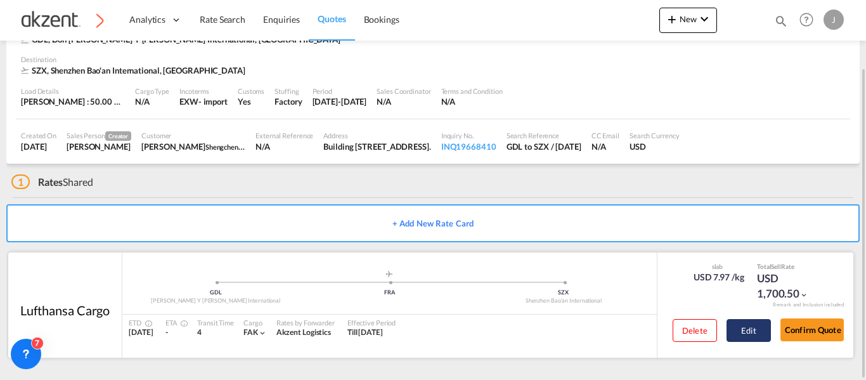
click at [748, 325] on button "Edit" at bounding box center [749, 330] width 44 height 23
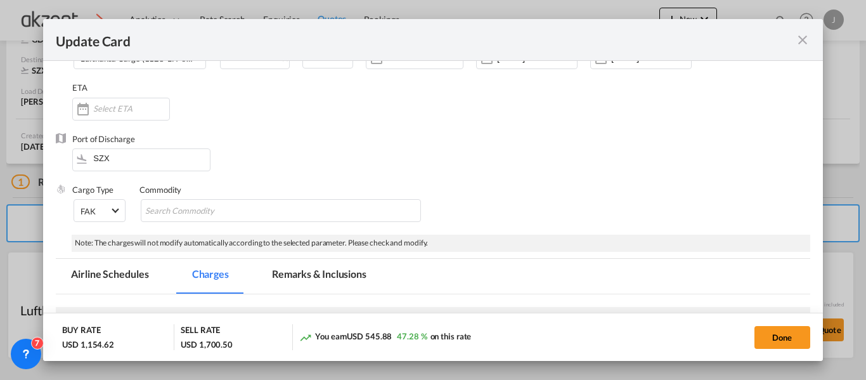
scroll to position [190, 0]
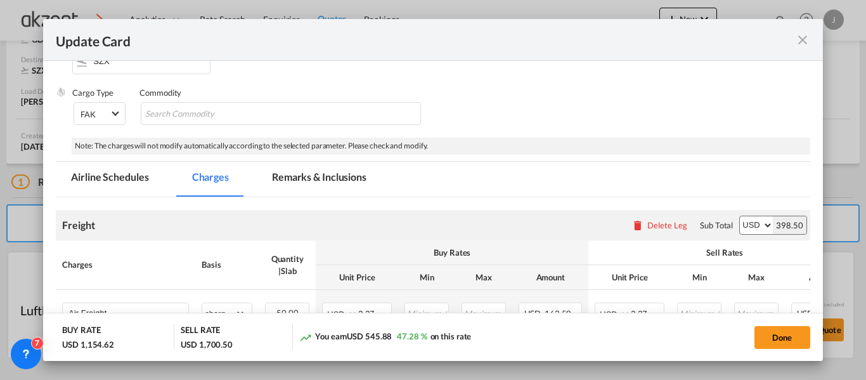
click at [299, 172] on md-tab-item "Remarks & Inclusions" at bounding box center [319, 179] width 125 height 35
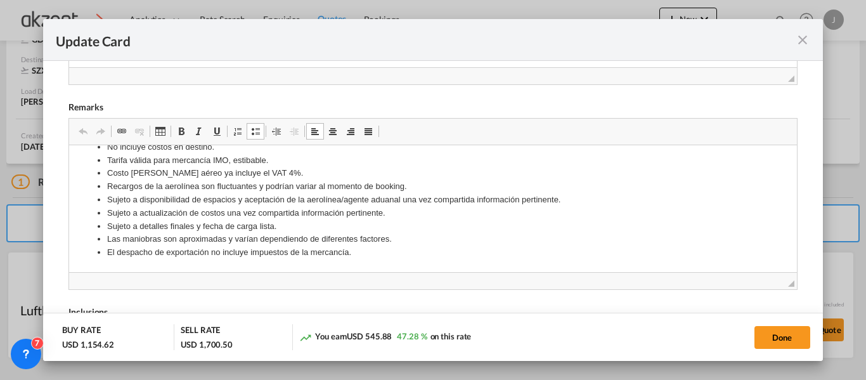
scroll to position [0, 0]
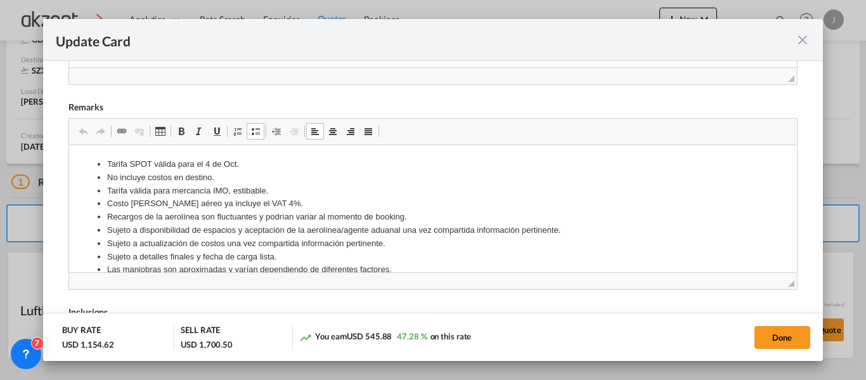
drag, startPoint x: 354, startPoint y: 255, endPoint x: 75, endPoint y: 293, distance: 280.9
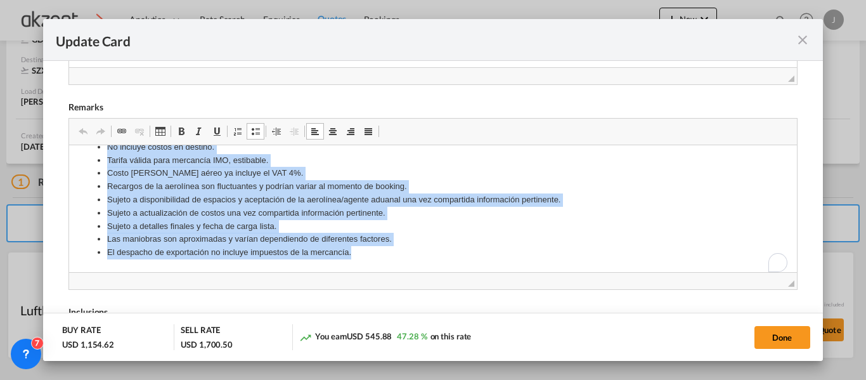
scroll to position [30, 0]
drag, startPoint x: 87, startPoint y: 157, endPoint x: 434, endPoint y: 269, distance: 364.3
click at [434, 269] on html "Tarifa SPOT válida para el 4 de Oct. No incluye costos en destino. Tarifa válid…" at bounding box center [432, 192] width 727 height 157
copy ul "Tarifa SPOT válida para el 4 de Oct. No incluye costos en destino. Tarifa válid…"
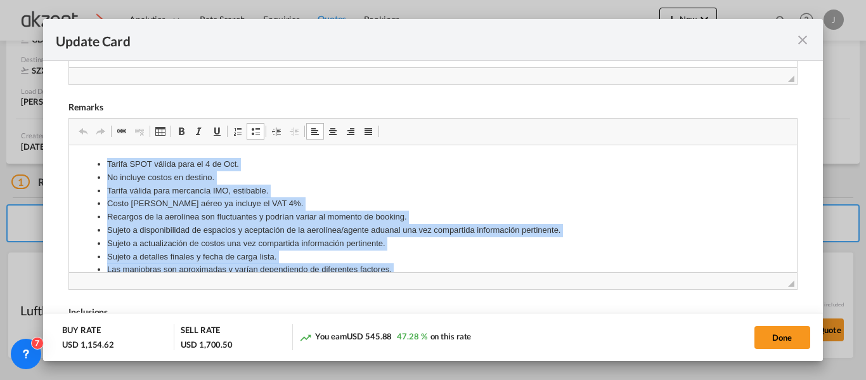
drag, startPoint x: 352, startPoint y: 252, endPoint x: 60, endPoint y: 137, distance: 314.0
click at [69, 145] on html "Tarifa SPOT válida para el 4 de Oct. No incluye costos en destino. Tarifa válid…" at bounding box center [432, 223] width 727 height 157
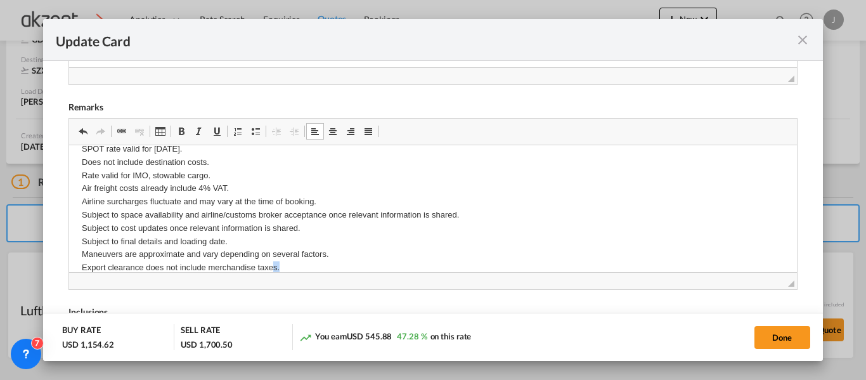
scroll to position [27, 0]
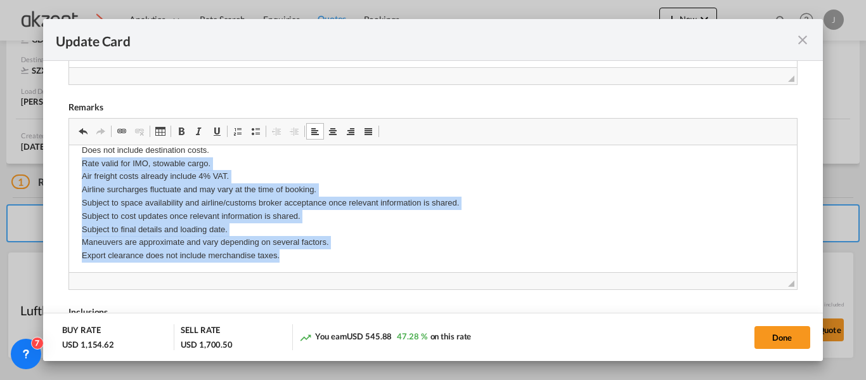
drag, startPoint x: 169, startPoint y: 218, endPoint x: 64, endPoint y: 162, distance: 118.6
click at [69, 162] on html "SPOT rate valid for October 4th. Does not include destination costs. Rate valid…" at bounding box center [432, 195] width 727 height 157
click at [91, 162] on p "SPOT rate valid for October 4th. Does not include destination costs. Rate valid…" at bounding box center [433, 196] width 702 height 132
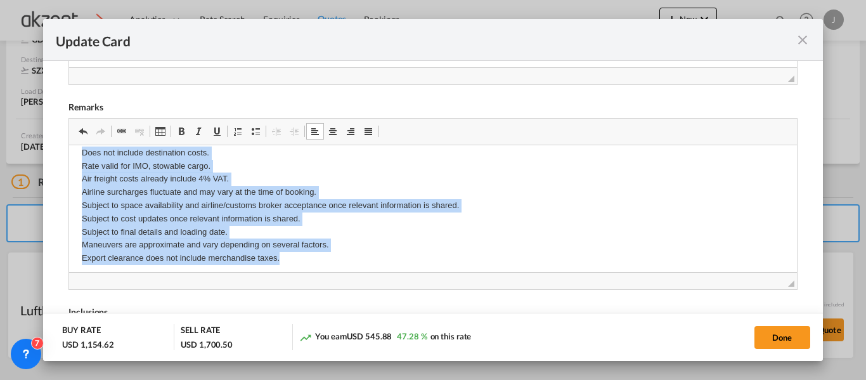
scroll to position [30, 0]
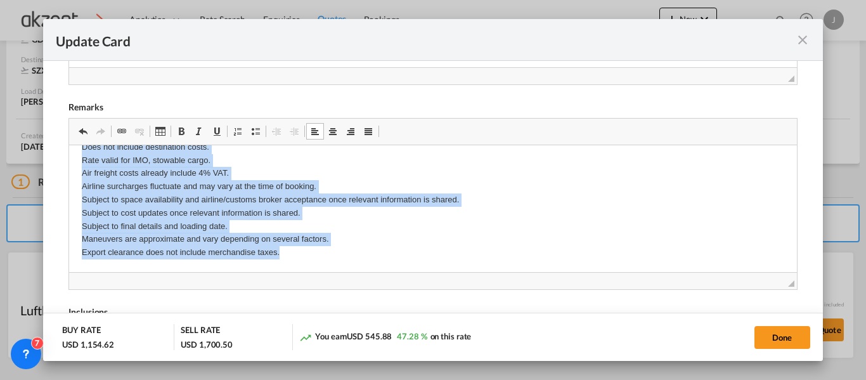
drag, startPoint x: 78, startPoint y: 152, endPoint x: 316, endPoint y: 282, distance: 271.8
click at [316, 271] on html "SPOT rate valid for October 4th. Does not include destination costs. Rate valid…" at bounding box center [432, 192] width 727 height 157
click at [253, 133] on span "Update Card Port ..." at bounding box center [255, 131] width 10 height 10
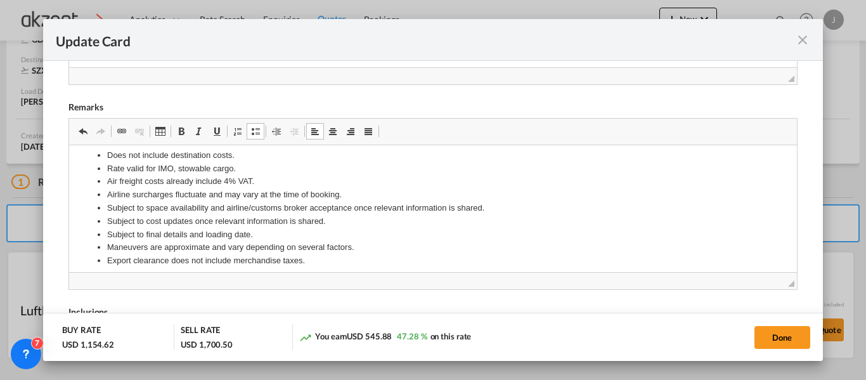
click at [539, 220] on li "Subject to cost updates once relevant information is shared." at bounding box center [432, 220] width 651 height 13
click at [786, 335] on button "Done" at bounding box center [783, 337] width 56 height 23
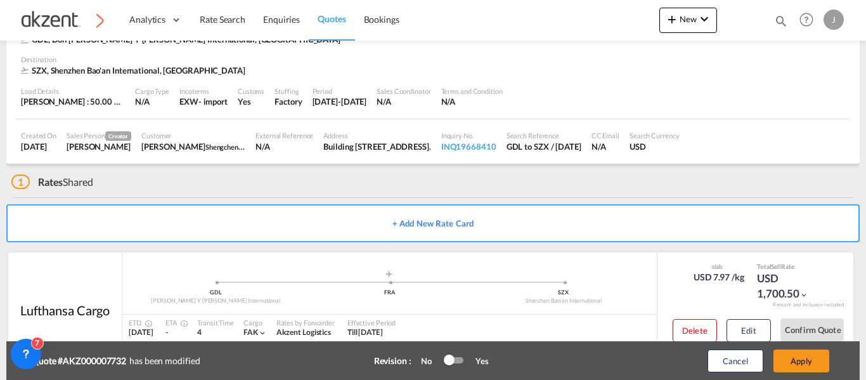
type input "03 Oct 2025"
click at [804, 360] on button "Apply" at bounding box center [802, 360] width 56 height 23
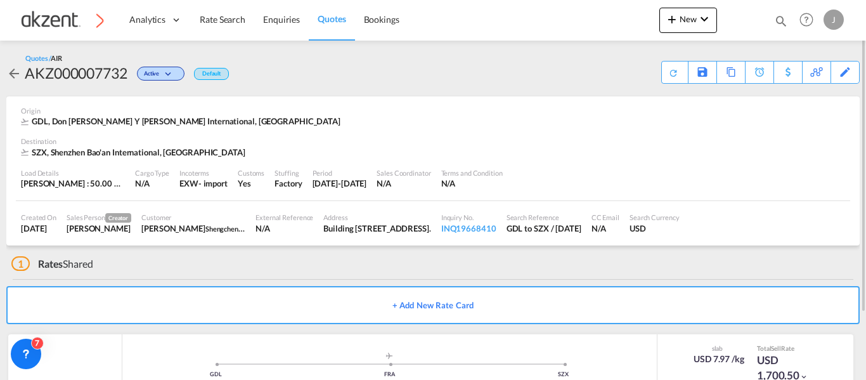
click at [770, 136] on div "Origin GDL, Don Miguel Hidalgo Y Costilla International, Americas" at bounding box center [433, 116] width 824 height 41
click at [669, 76] on div "Download Quote" at bounding box center [649, 72] width 65 height 20
